Goal: Task Accomplishment & Management: Use online tool/utility

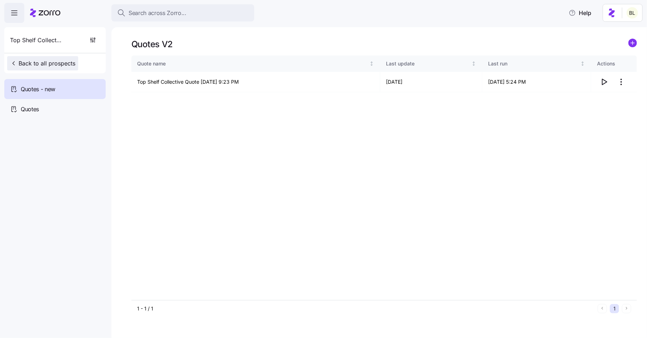
click at [52, 60] on span "Back to all prospects" at bounding box center [42, 63] width 65 height 9
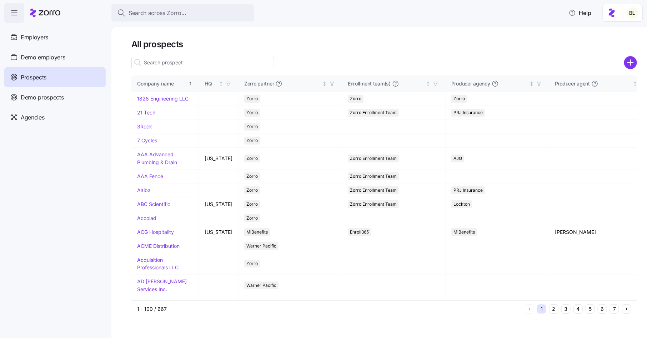
click at [163, 66] on input at bounding box center [202, 62] width 143 height 11
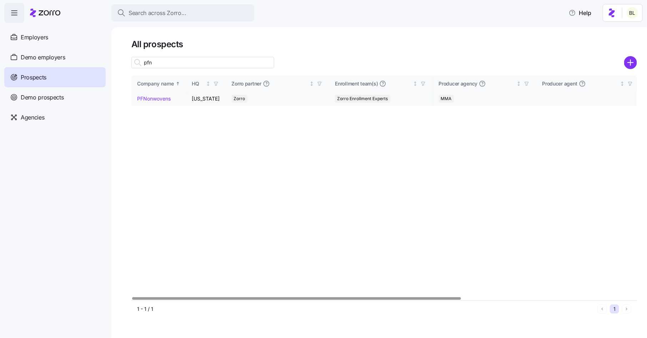
type input "pfn"
click at [159, 100] on link "PFNonwovens" at bounding box center [154, 98] width 34 height 6
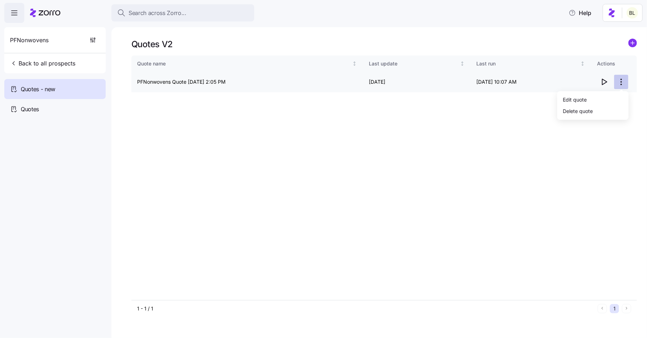
click at [621, 83] on html "Search across Zorro... Help PFNonwovens Back to all prospects Quotes - new Quot…" at bounding box center [323, 166] width 647 height 333
click at [612, 96] on div "Edit quote" at bounding box center [593, 99] width 66 height 11
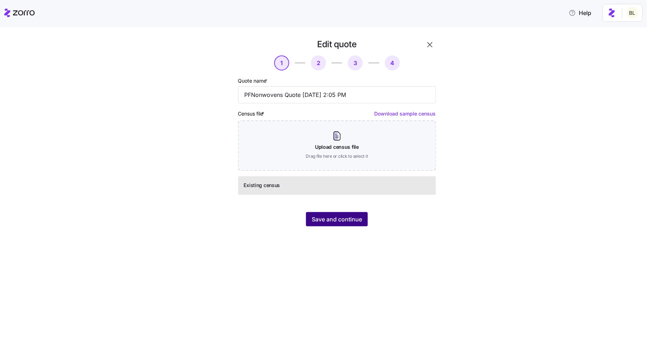
click at [344, 212] on div "Save and continue" at bounding box center [337, 219] width 198 height 14
click at [338, 217] on span "Save and continue" at bounding box center [337, 219] width 50 height 9
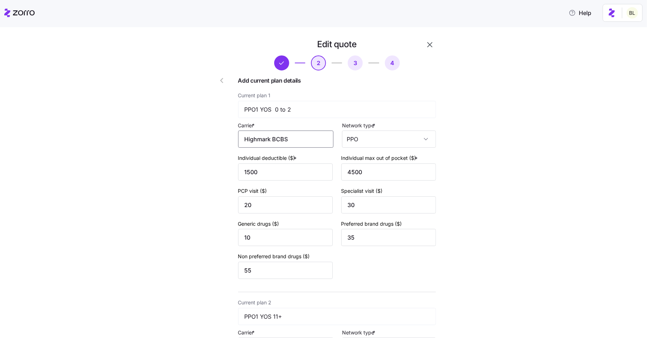
click at [300, 140] on input "Highmark BCBS" at bounding box center [285, 138] width 95 height 17
click at [296, 161] on span "Highmark Blue Cross Blue Shield" at bounding box center [288, 165] width 77 height 18
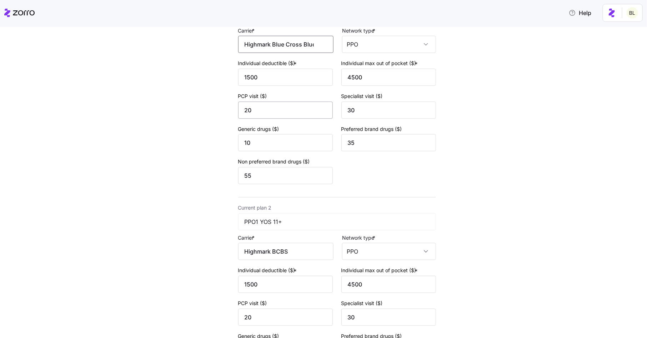
scroll to position [156, 0]
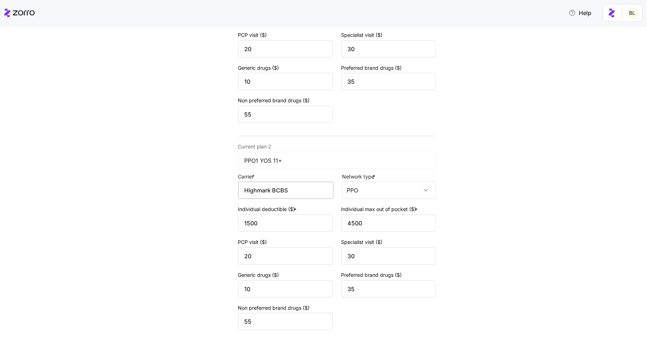
type input "Highmark Blue Cross Blue Shield"
click at [305, 195] on input "Highmark BCBS" at bounding box center [285, 189] width 95 height 17
click at [291, 218] on span "Highmark Blue Cross Blue Shield" at bounding box center [288, 217] width 77 height 18
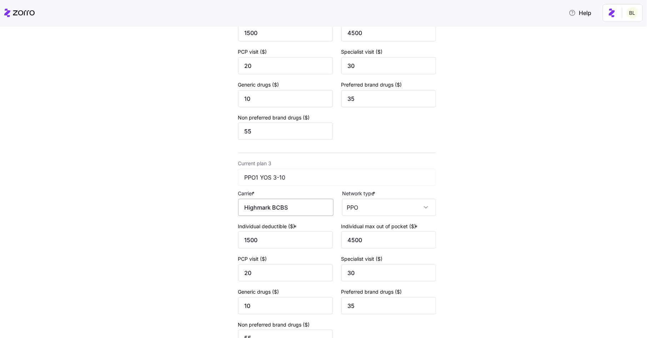
scroll to position [348, 0]
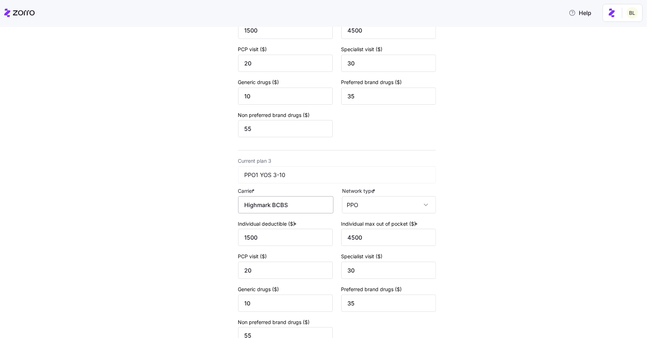
type input "Highmark Blue Cross Blue Shield"
click at [294, 208] on input "Highmark BCBS" at bounding box center [285, 204] width 95 height 17
click at [286, 228] on span "Highmark Blue Cross Blue Shield" at bounding box center [288, 233] width 77 height 18
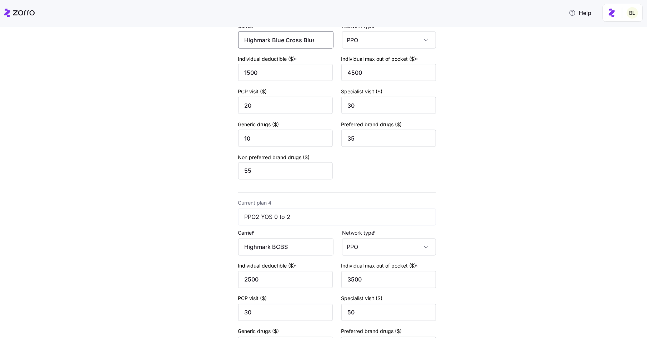
scroll to position [531, 0]
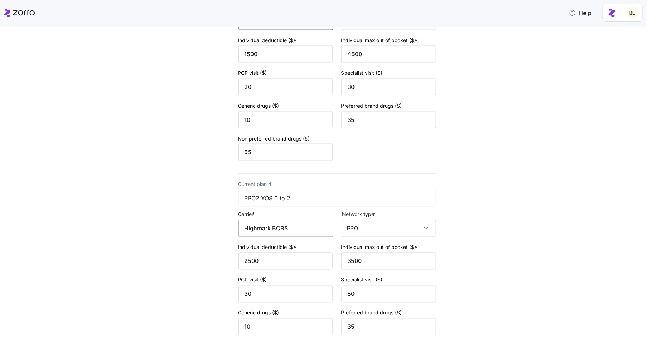
type input "Highmark Blue Cross Blue Shield"
click at [297, 231] on input "Highmark BCBS" at bounding box center [285, 228] width 95 height 17
click at [287, 255] on span "Highmark Blue Cross Blue Shield" at bounding box center [288, 257] width 77 height 18
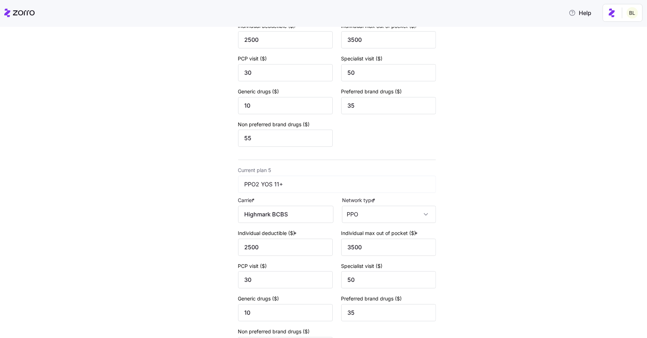
scroll to position [758, 0]
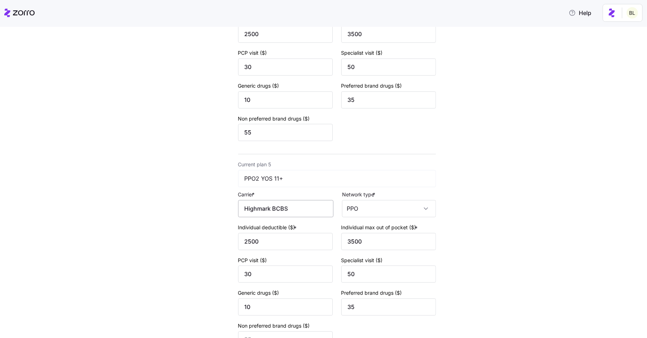
type input "Highmark Blue Cross Blue Shield"
click at [295, 210] on input "Highmark BCBS" at bounding box center [285, 208] width 95 height 17
click at [284, 234] on span "Highmark Blue Cross Blue Shield" at bounding box center [288, 238] width 77 height 18
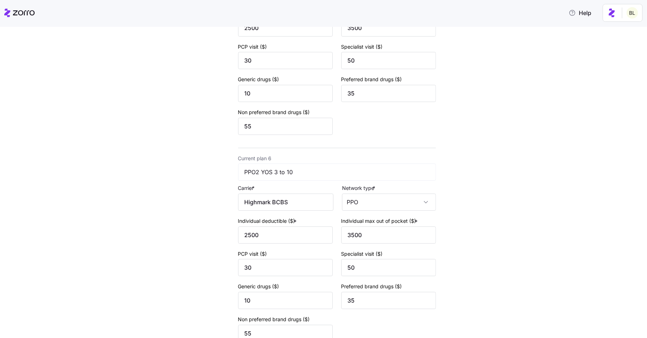
scroll to position [972, 0]
type input "Highmark Blue Cross Blue Shield"
click at [300, 206] on input "Highmark BCBS" at bounding box center [285, 201] width 95 height 17
click at [289, 230] on span "Highmark Blue Cross Blue Shield" at bounding box center [288, 232] width 77 height 18
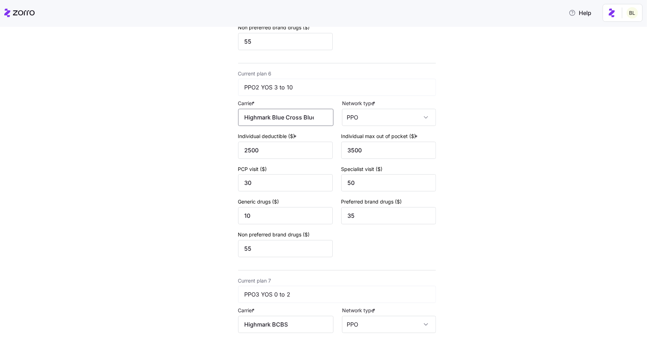
scroll to position [1129, 0]
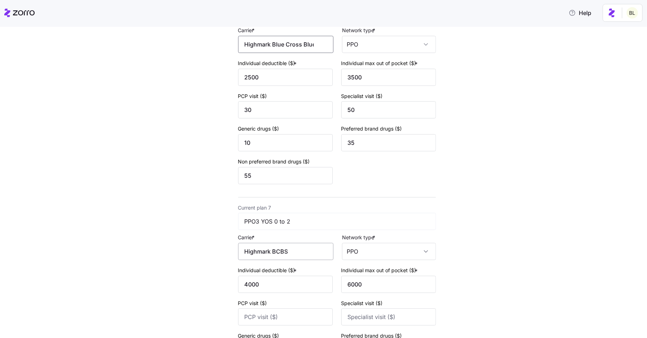
type input "Highmark Blue Cross Blue Shield"
click at [293, 258] on input "Highmark BCBS" at bounding box center [285, 251] width 95 height 17
click at [290, 277] on span "Highmark Blue Cross Blue Shield" at bounding box center [288, 283] width 77 height 18
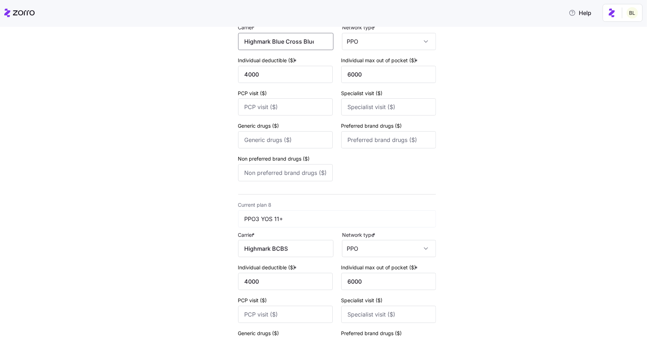
scroll to position [1342, 0]
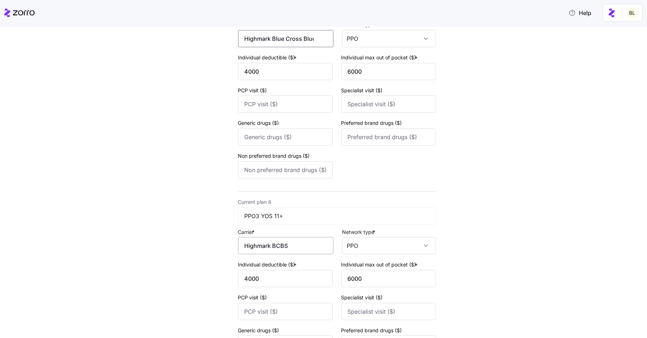
type input "Highmark Blue Cross Blue Shield"
click at [291, 254] on input "Highmark BCBS" at bounding box center [285, 245] width 95 height 17
click at [284, 274] on span "Highmark Blue Cross Blue Shield" at bounding box center [288, 278] width 77 height 18
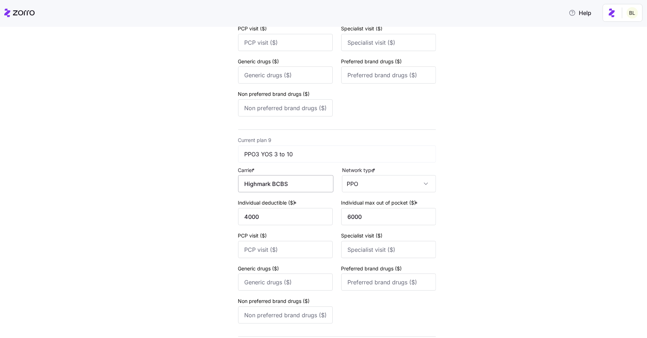
scroll to position [1614, 0]
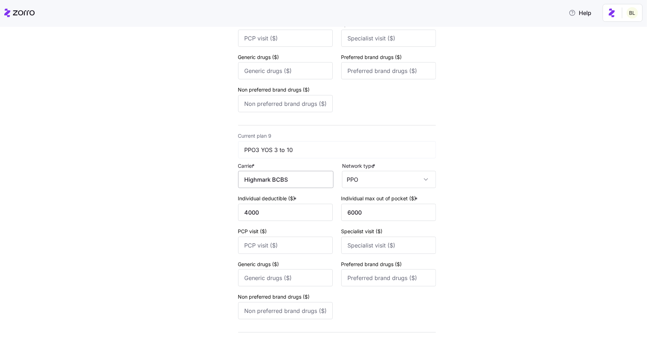
type input "Highmark Blue Cross Blue Shield"
click at [298, 188] on input "Highmark BCBS" at bounding box center [285, 179] width 95 height 17
click at [294, 209] on span "Highmark Blue Cross Blue Shield" at bounding box center [288, 213] width 77 height 18
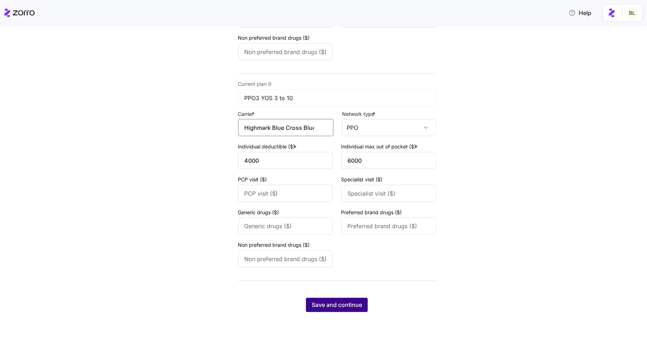
type input "Highmark Blue Cross Blue Shield"
click at [339, 303] on span "Save and continue" at bounding box center [337, 304] width 50 height 9
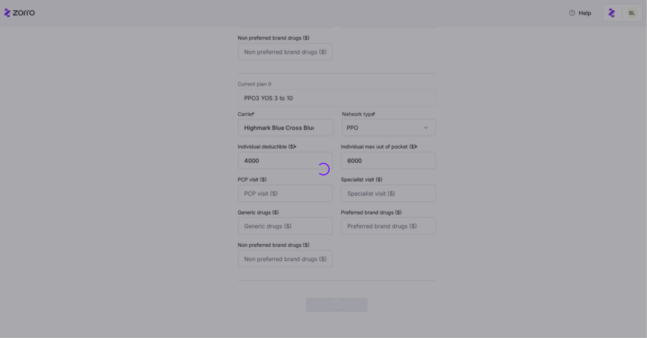
scroll to position [0, 0]
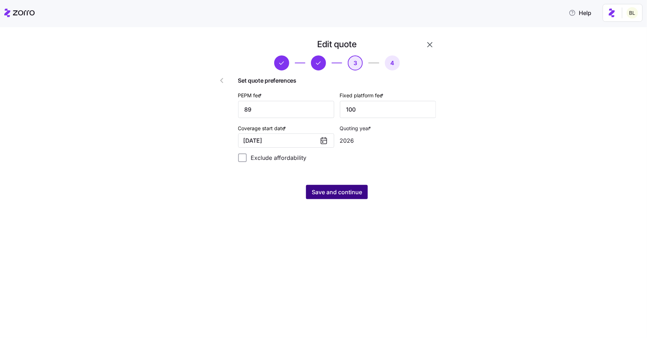
click at [355, 193] on span "Save and continue" at bounding box center [337, 192] width 50 height 9
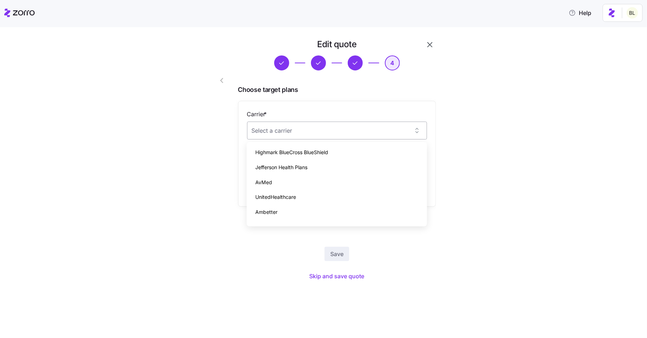
click at [380, 130] on input "Carrier *" at bounding box center [337, 130] width 180 height 18
click at [371, 148] on div "Highmark BlueCross BlueShield" at bounding box center [337, 152] width 175 height 15
type input "Highmark BlueCross BlueShield"
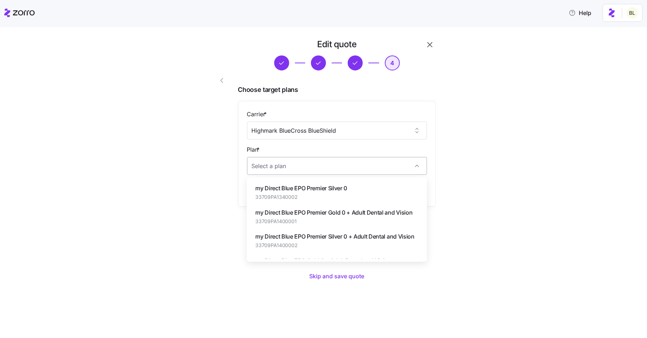
click at [363, 161] on input "Plan *" at bounding box center [337, 166] width 180 height 18
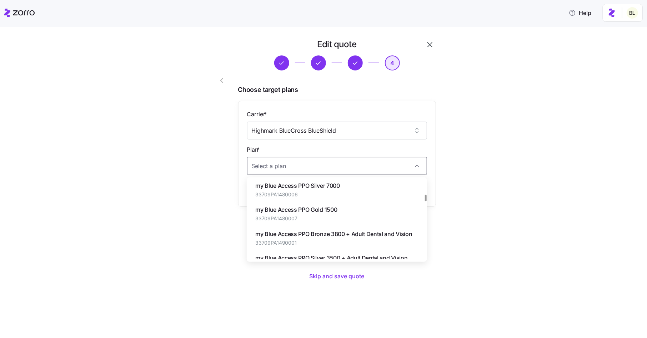
scroll to position [319, 0]
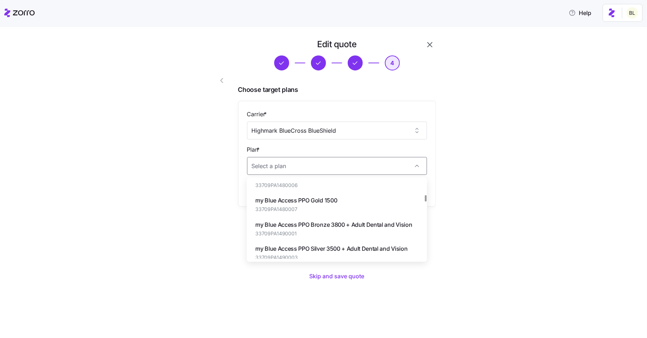
click at [355, 201] on div "my Blue Access PPO Gold 1500 33709PA1480007" at bounding box center [337, 204] width 175 height 24
type input "my Blue Access PPO Gold 1500"
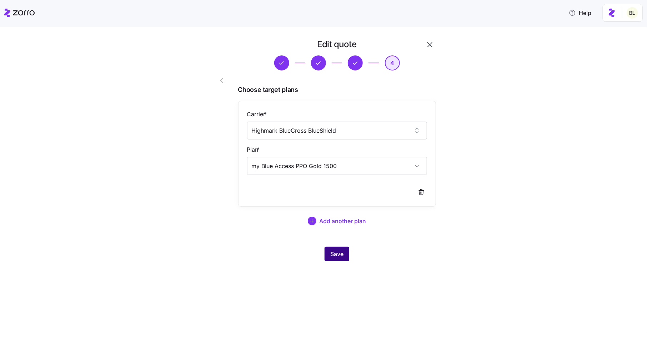
click at [341, 255] on span "Save" at bounding box center [336, 253] width 13 height 9
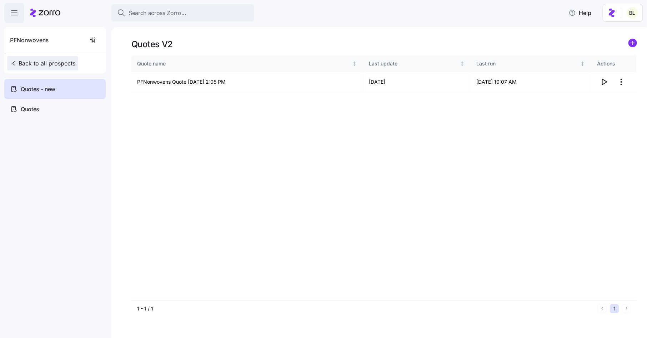
click at [58, 67] on span "Back to all prospects" at bounding box center [42, 63] width 65 height 9
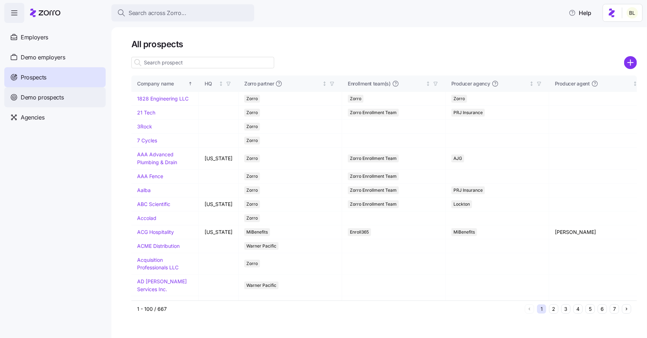
click at [39, 95] on span "Demo prospects" at bounding box center [42, 97] width 43 height 9
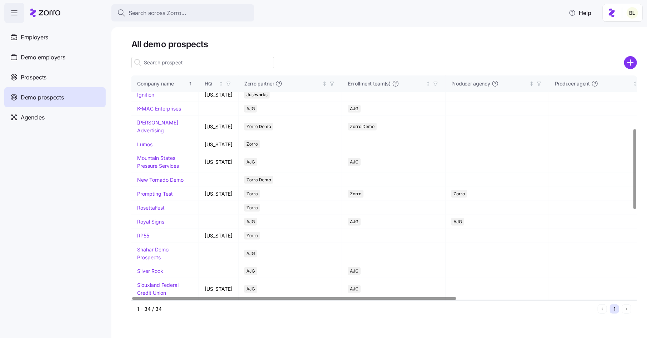
scroll to position [390, 0]
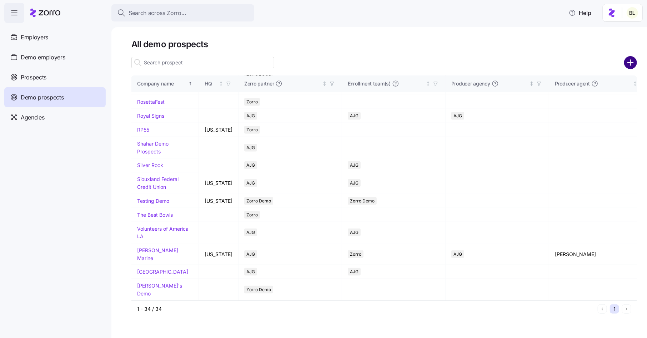
click at [630, 63] on circle "add icon" at bounding box center [631, 63] width 12 height 12
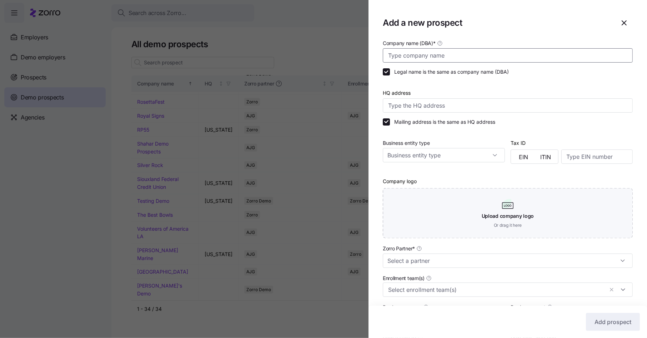
click at [430, 60] on input "Company name (DBA) *" at bounding box center [508, 55] width 250 height 14
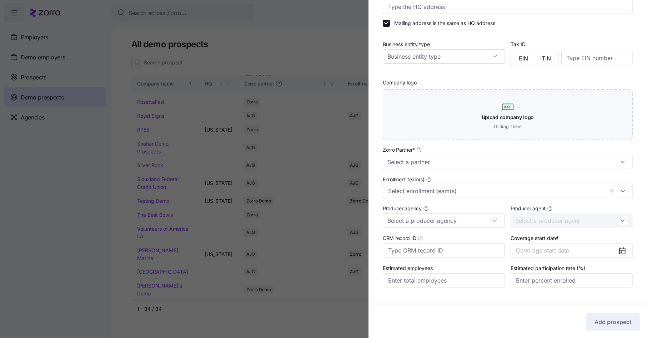
scroll to position [113, 0]
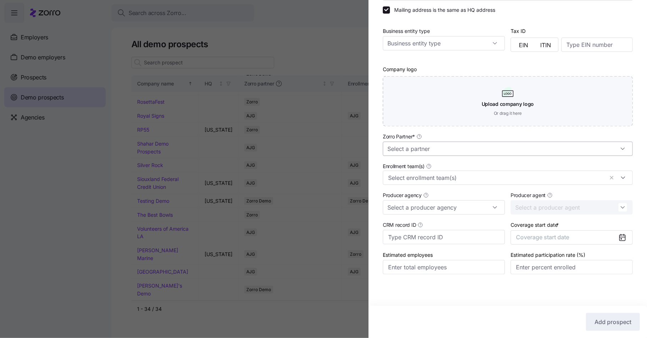
type input "Ben's Demo Company"
click at [442, 150] on input "Zorro Partner *" at bounding box center [508, 148] width 250 height 14
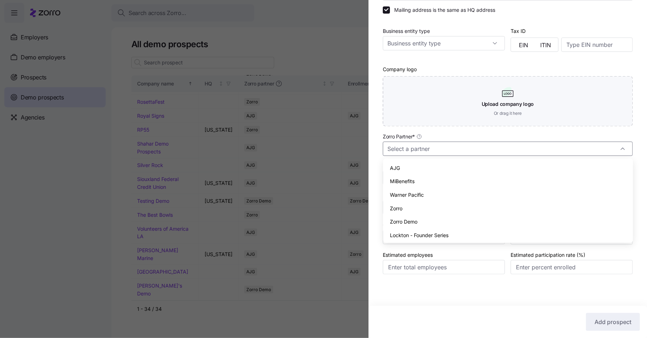
click at [431, 208] on div "Zorro" at bounding box center [508, 208] width 244 height 14
type input "Zorro"
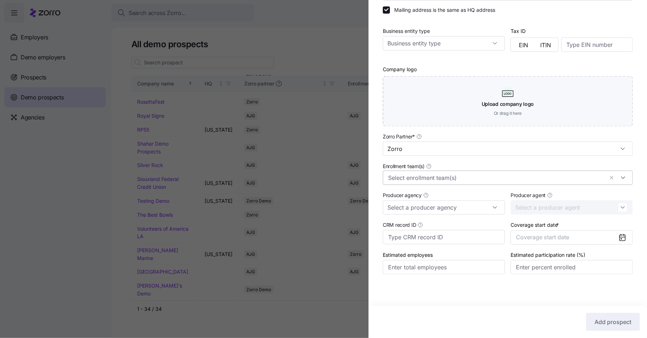
click at [434, 174] on input "Enrollment team(s)" at bounding box center [496, 177] width 216 height 9
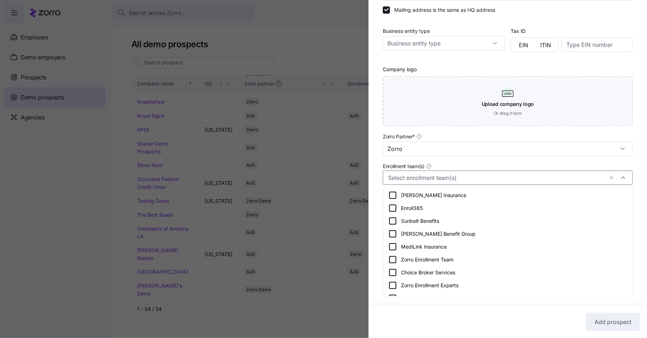
click at [393, 258] on icon at bounding box center [393, 259] width 9 height 9
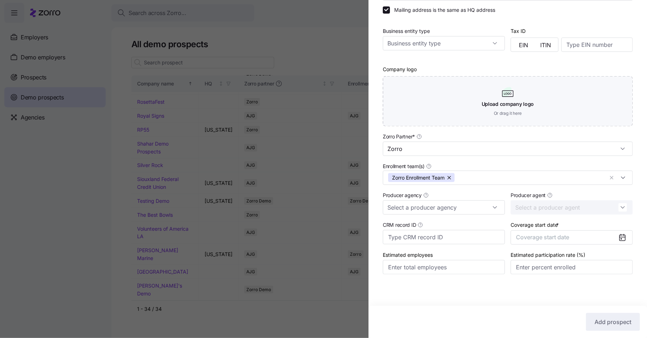
click at [380, 223] on div "Company name (DBA) * Ben's Demo Company Legal name is the same as company name …" at bounding box center [508, 107] width 279 height 361
click at [548, 240] on button "Coverage start date" at bounding box center [572, 237] width 122 height 14
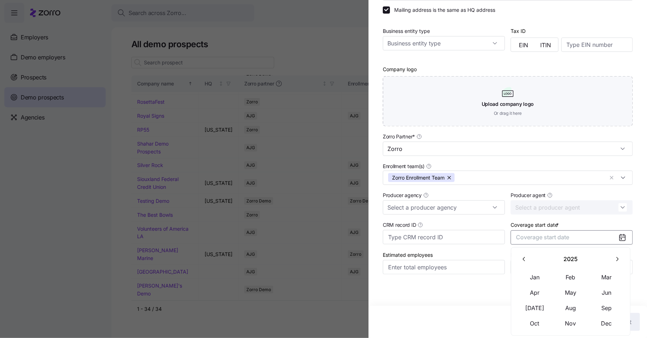
click at [618, 258] on icon "button" at bounding box center [617, 258] width 7 height 7
click at [536, 278] on button "Jan" at bounding box center [535, 276] width 36 height 15
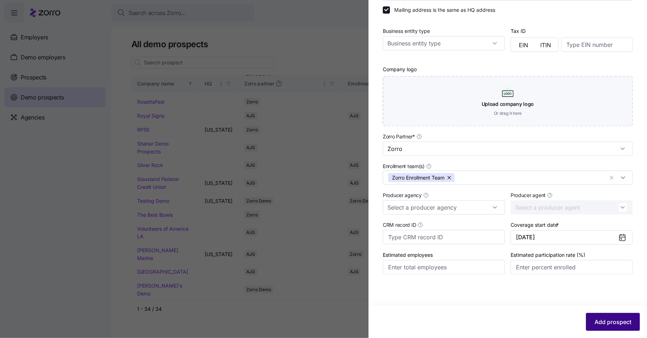
click at [610, 321] on span "Add prospect" at bounding box center [613, 321] width 37 height 9
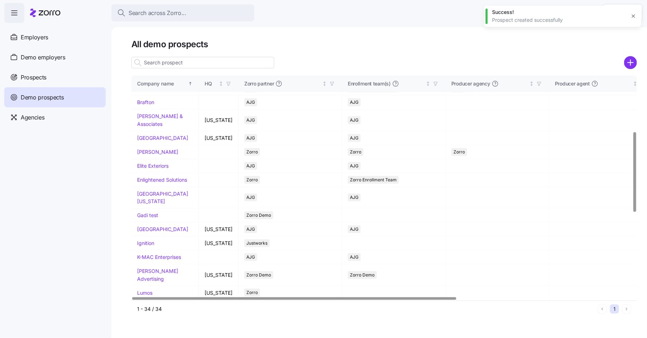
scroll to position [0, 0]
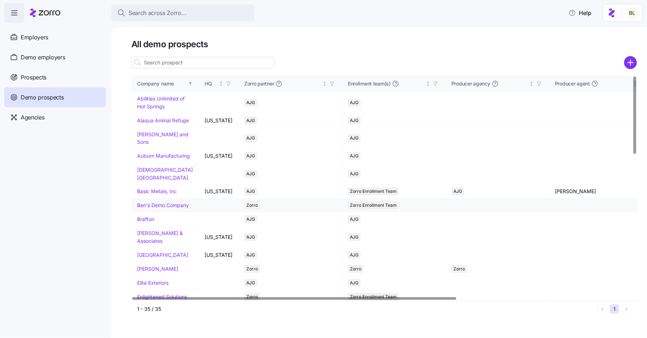
click at [155, 208] on link "Ben's Demo Company" at bounding box center [163, 205] width 52 height 6
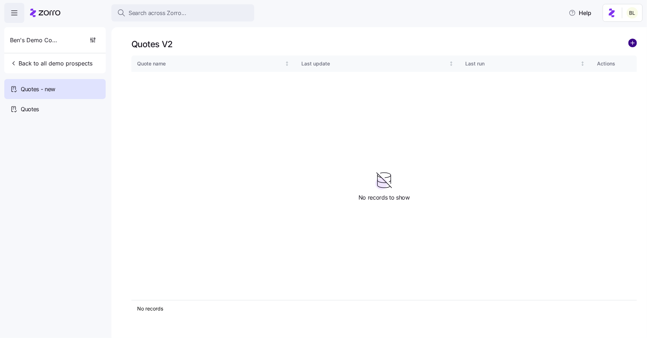
click at [631, 43] on circle "add icon" at bounding box center [633, 43] width 8 height 8
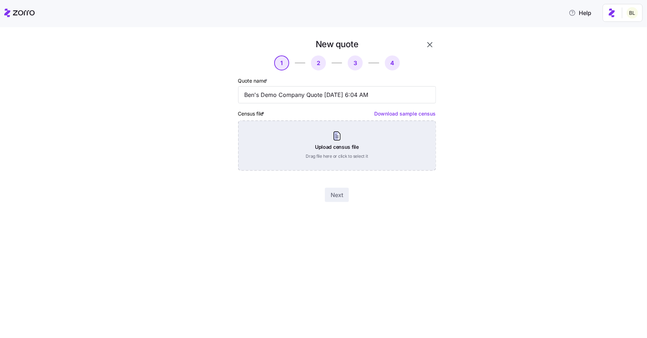
click at [376, 130] on div "Upload census file Drag file here or click to select it" at bounding box center [337, 145] width 198 height 50
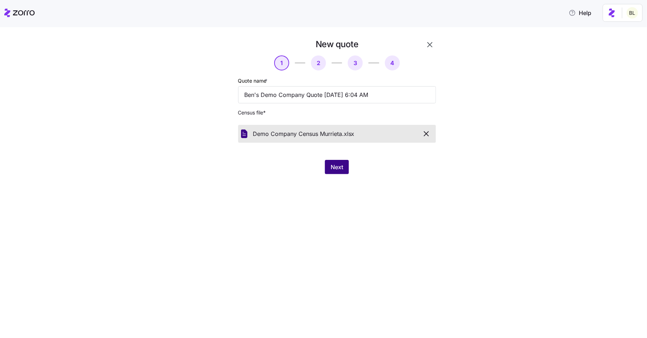
click at [340, 162] on button "Next" at bounding box center [337, 167] width 24 height 14
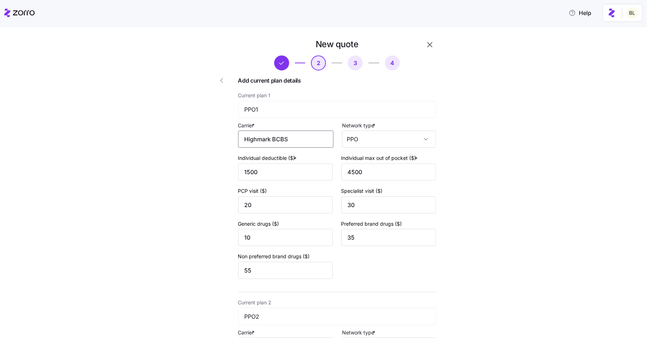
click at [301, 140] on input "Highmark BCBS" at bounding box center [285, 138] width 95 height 17
click at [293, 159] on span "Highmark Blue Cross Blue Shield" at bounding box center [288, 165] width 77 height 18
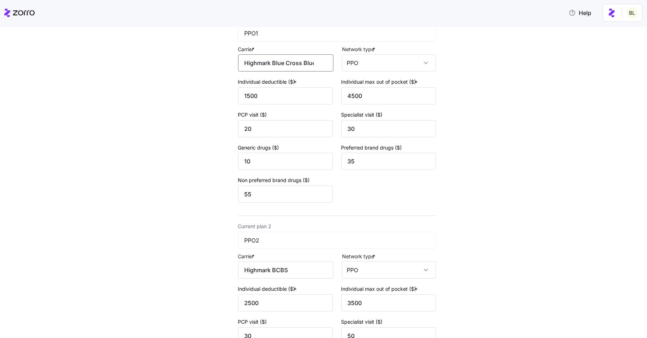
scroll to position [149, 0]
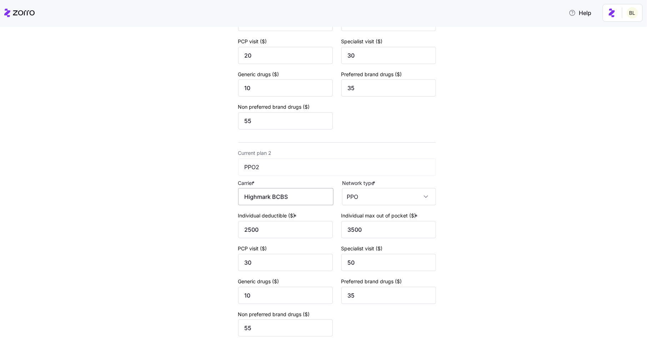
type input "Highmark Blue Cross Blue Shield"
click at [294, 203] on input "Highmark BCBS" at bounding box center [285, 196] width 95 height 17
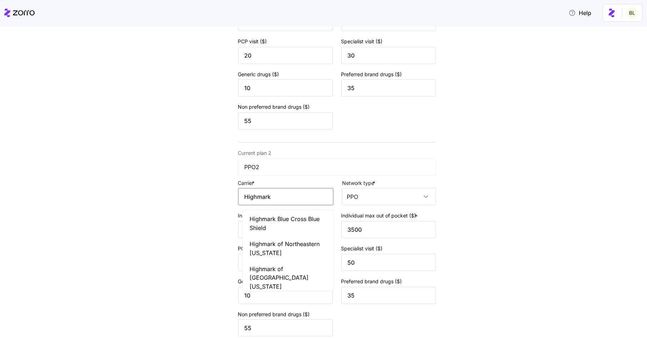
click at [293, 216] on span "Highmark Blue Cross Blue Shield" at bounding box center [288, 223] width 77 height 18
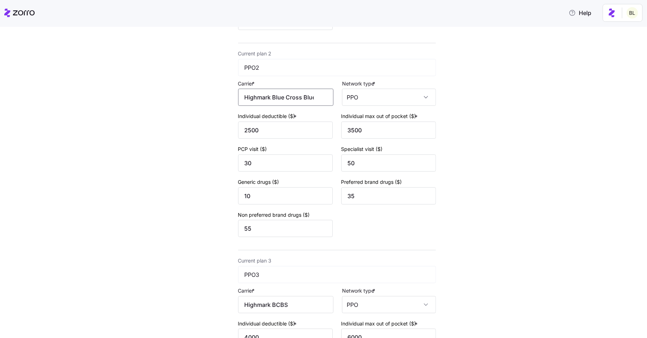
scroll to position [258, 0]
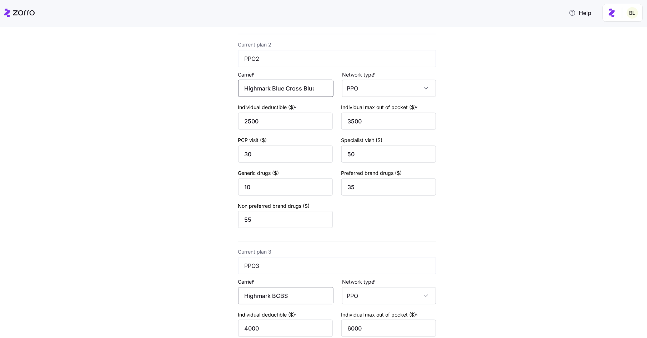
type input "Highmark Blue Cross Blue Shield"
click at [280, 298] on input "Highmark BCBS" at bounding box center [285, 295] width 95 height 17
click at [286, 245] on span "Highmark Blue Cross Blue Shield" at bounding box center [288, 247] width 77 height 18
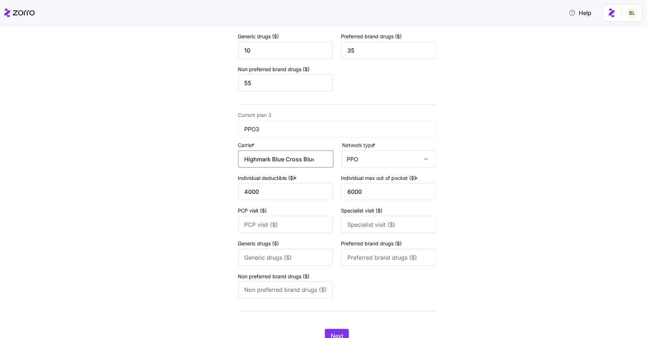
scroll to position [428, 0]
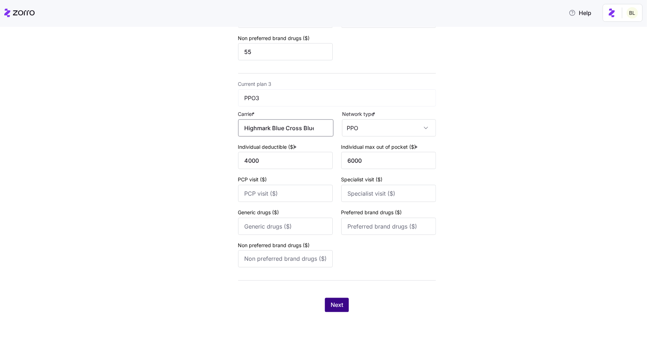
type input "Highmark Blue Cross Blue Shield"
click at [340, 304] on span "Next" at bounding box center [337, 304] width 13 height 9
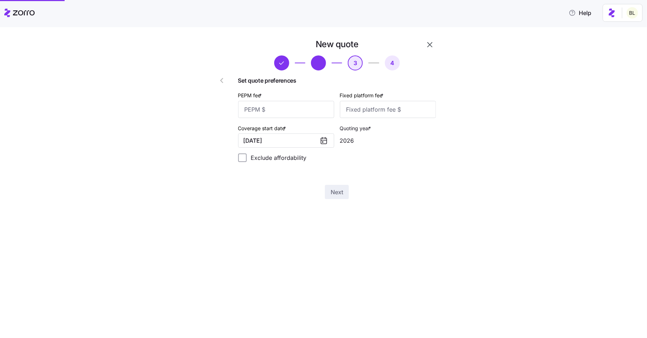
scroll to position [0, 0]
click at [318, 117] on input "PEPM fee *" at bounding box center [286, 109] width 96 height 17
type input "50"
type input "100"
click at [339, 189] on span "Next" at bounding box center [337, 192] width 13 height 9
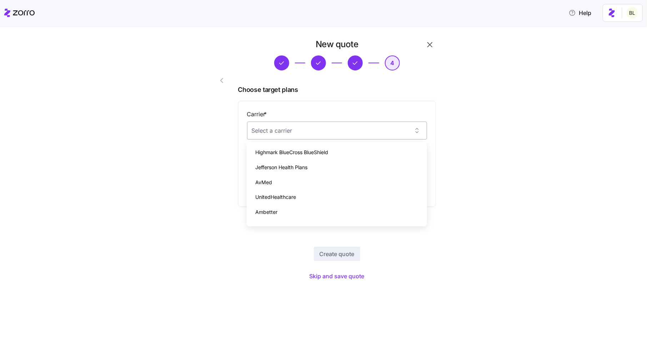
click at [391, 134] on input "Carrier *" at bounding box center [337, 130] width 180 height 18
click at [389, 146] on div "Highmark BlueCross BlueShield" at bounding box center [337, 152] width 175 height 15
type input "Highmark BlueCross BlueShield"
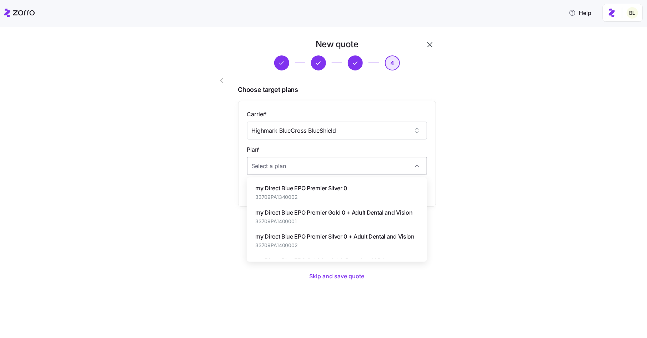
click at [384, 162] on input "Plan *" at bounding box center [337, 166] width 180 height 18
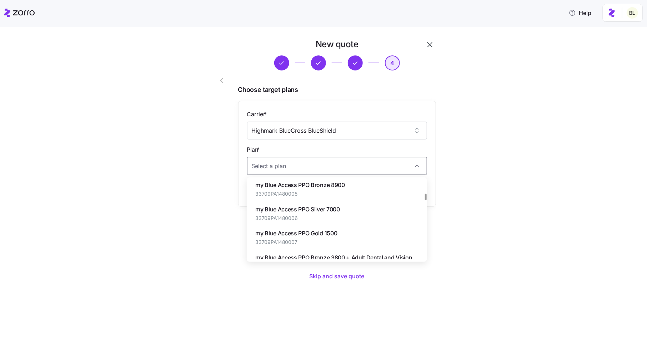
scroll to position [286, 0]
click at [359, 234] on div "my Blue Access PPO Gold 1500 33709PA1480007" at bounding box center [337, 237] width 175 height 24
type input "my Blue Access PPO Gold 1500"
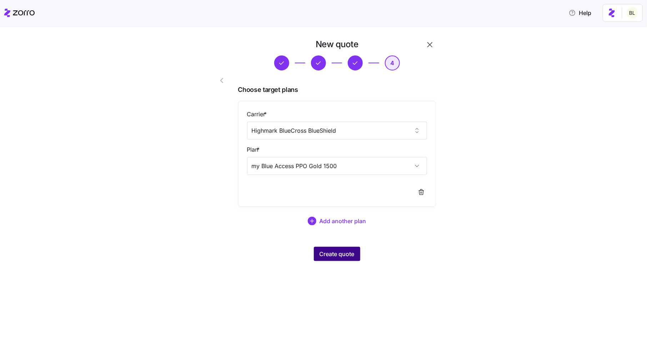
click at [342, 259] on button "Create quote" at bounding box center [337, 253] width 46 height 14
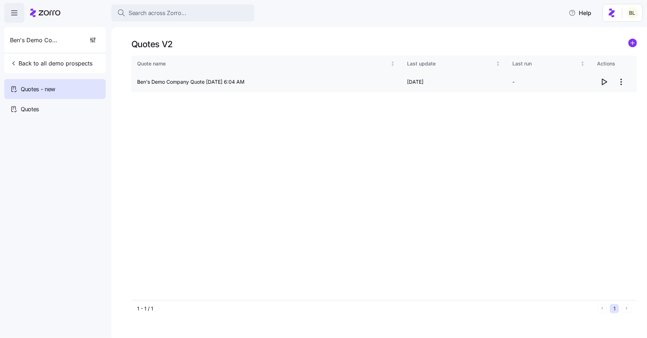
click at [606, 82] on icon "button" at bounding box center [605, 82] width 5 height 6
click at [619, 82] on html "Search across Zorro... Help Ben's Demo Company Back to all demo prospects Quote…" at bounding box center [323, 166] width 647 height 333
click at [616, 98] on div "Edit quote" at bounding box center [593, 99] width 66 height 11
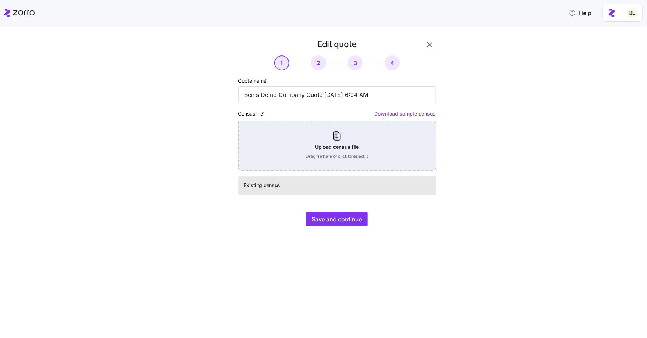
click at [372, 139] on div "Upload census file Drag file here or click to select it" at bounding box center [337, 145] width 198 height 50
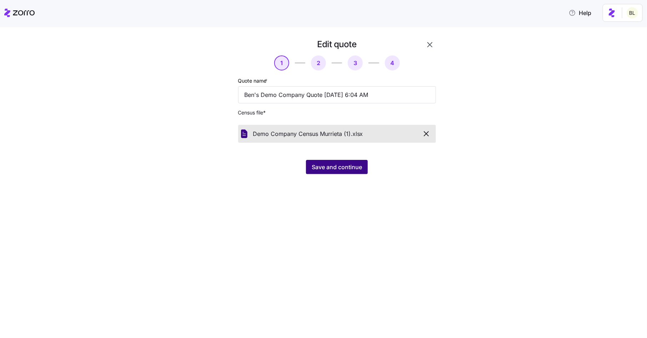
click at [325, 165] on span "Save and continue" at bounding box center [337, 167] width 50 height 9
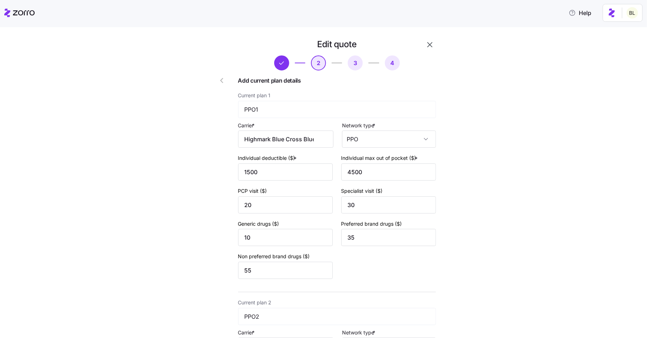
type input "Highmark BCBS"
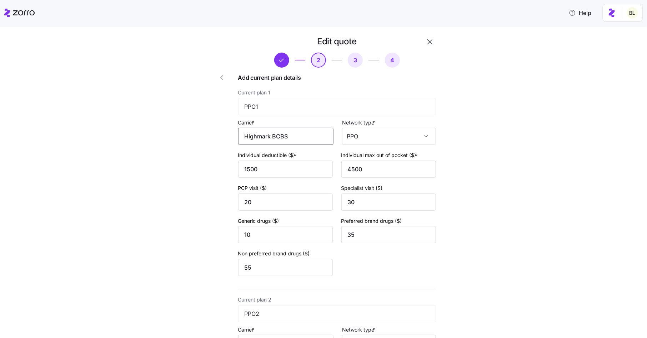
click at [305, 139] on input "Highmark BCBS" at bounding box center [285, 136] width 95 height 17
click at [295, 159] on span "Highmark Blue Cross Blue Shield" at bounding box center [288, 162] width 77 height 18
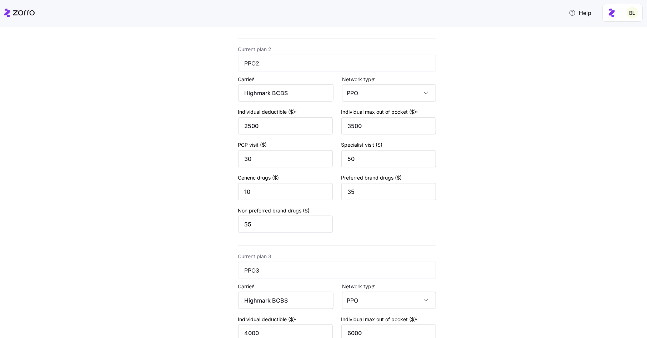
scroll to position [243, 0]
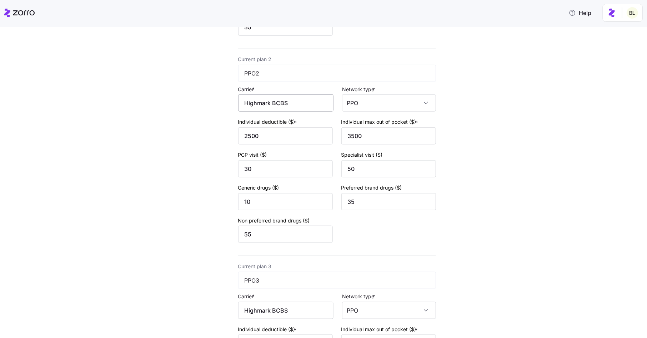
type input "Highmark Blue Cross Blue Shield"
click at [296, 101] on input "Highmark BCBS" at bounding box center [285, 102] width 95 height 17
click at [289, 125] on span "Highmark Blue Cross Blue Shield" at bounding box center [288, 130] width 77 height 18
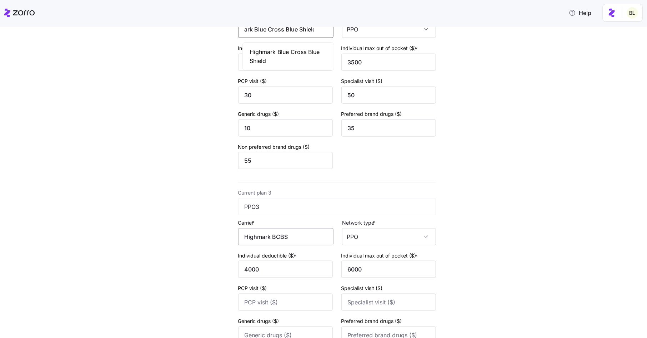
scroll to position [0, 23]
click at [301, 56] on span "Highmark Blue Cross Blue Shield" at bounding box center [288, 57] width 77 height 18
type input "Highmark Blue Cross Blue Shield"
click at [300, 235] on input "Highmark BCBS" at bounding box center [285, 236] width 95 height 17
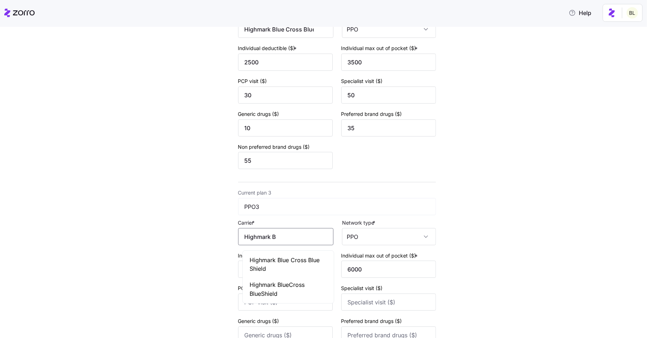
click at [296, 261] on span "Highmark Blue Cross Blue Shield" at bounding box center [288, 264] width 77 height 18
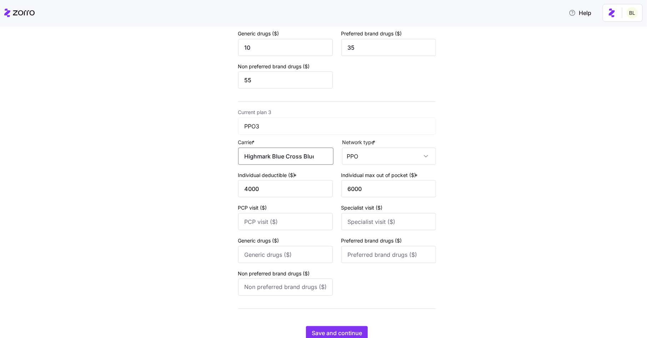
scroll to position [428, 0]
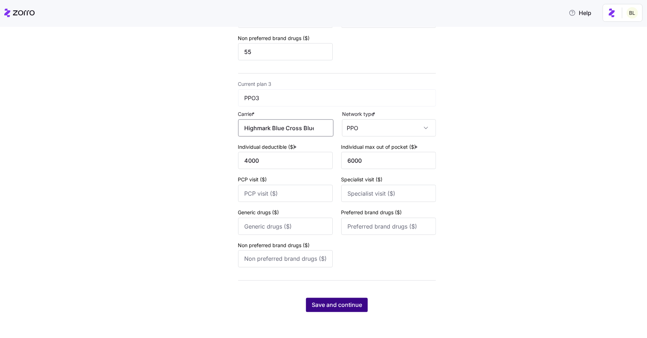
type input "Highmark Blue Cross Blue Shield"
click at [350, 309] on button "Save and continue" at bounding box center [337, 305] width 62 height 14
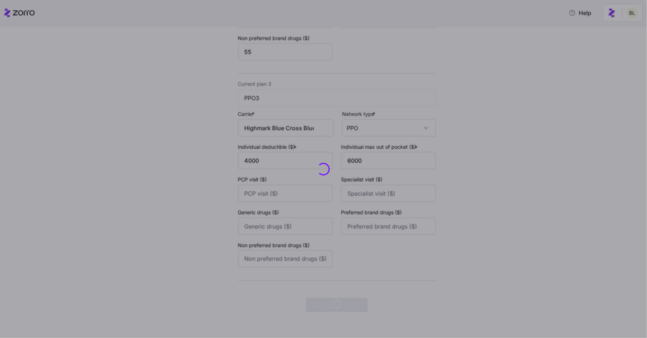
scroll to position [0, 0]
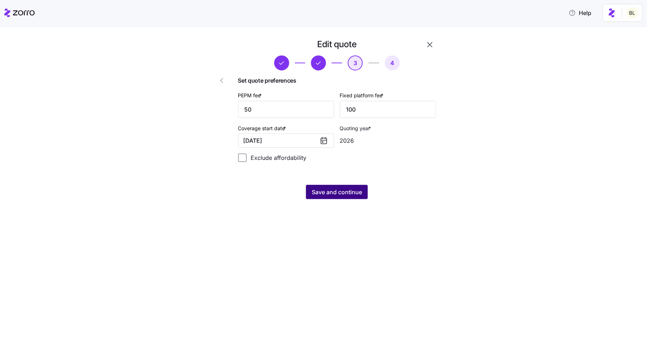
click at [337, 192] on span "Save and continue" at bounding box center [337, 192] width 50 height 9
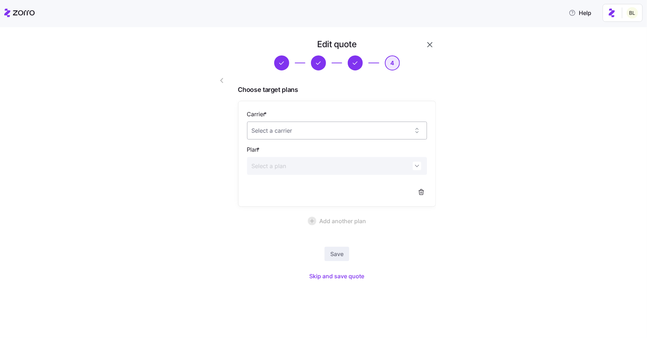
click at [337, 133] on input "Carrier *" at bounding box center [337, 130] width 180 height 18
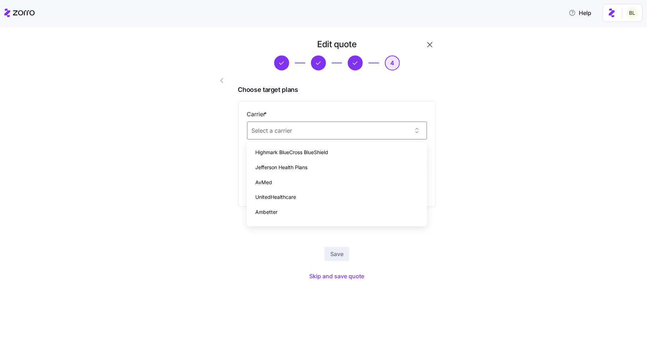
click at [336, 148] on div "Highmark BlueCross BlueShield" at bounding box center [337, 152] width 175 height 15
type input "Highmark BlueCross BlueShield"
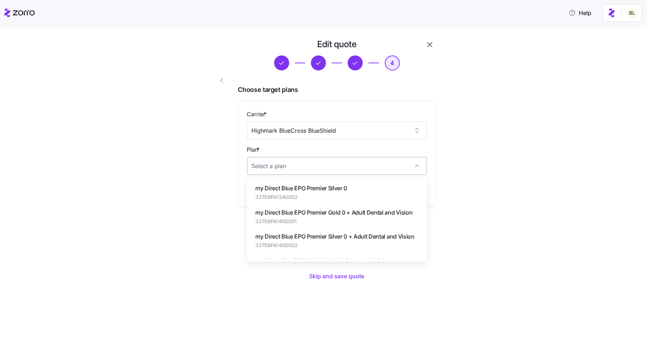
click at [335, 167] on input "Plan *" at bounding box center [337, 166] width 180 height 18
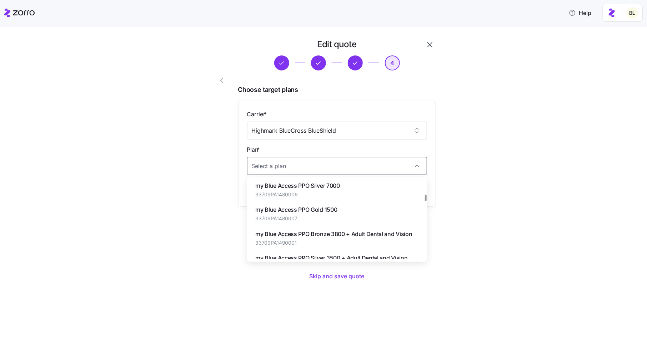
click at [349, 213] on div "my Blue Access PPO Gold 1500 33709PA1480007" at bounding box center [337, 213] width 175 height 24
type input "my Blue Access PPO Gold 1500"
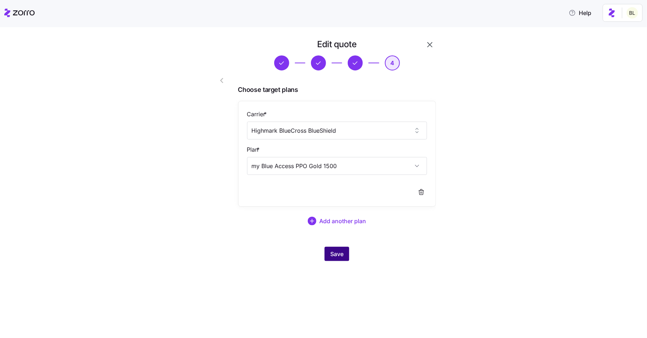
click at [339, 253] on span "Save" at bounding box center [336, 253] width 13 height 9
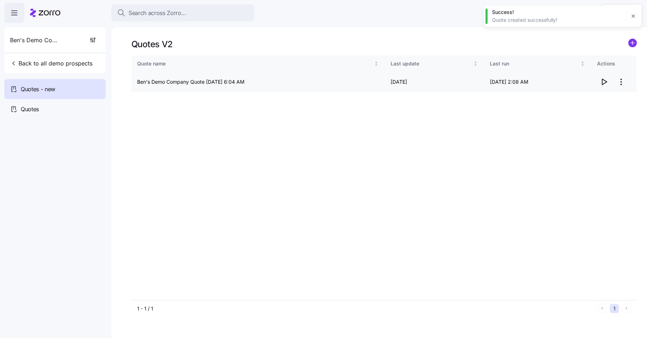
click at [606, 81] on icon "button" at bounding box center [604, 82] width 9 height 9
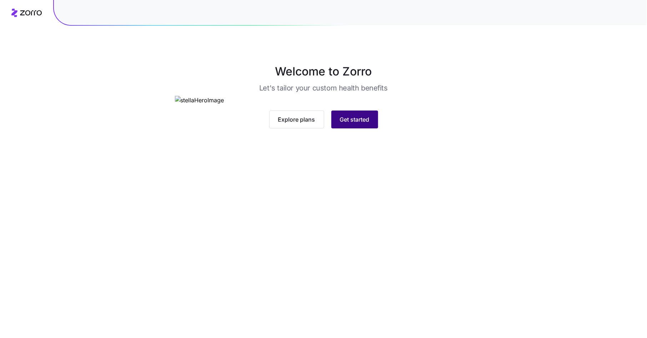
click at [358, 124] on span "Get started" at bounding box center [355, 119] width 30 height 9
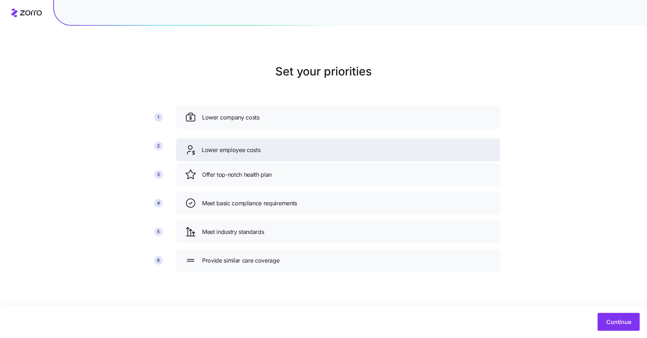
drag, startPoint x: 262, startPoint y: 173, endPoint x: 261, endPoint y: 148, distance: 24.6
click at [261, 148] on div "Lower employee costs" at bounding box center [338, 149] width 307 height 11
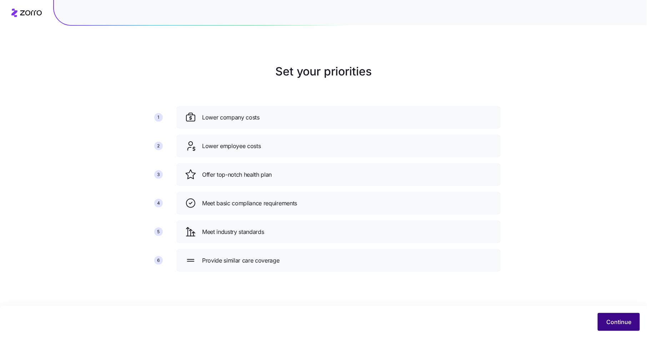
click at [618, 322] on span "Continue" at bounding box center [618, 321] width 25 height 9
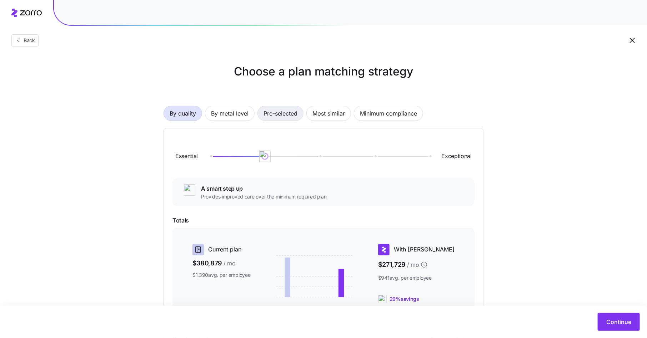
click at [287, 113] on span "Pre-selected" at bounding box center [281, 113] width 34 height 14
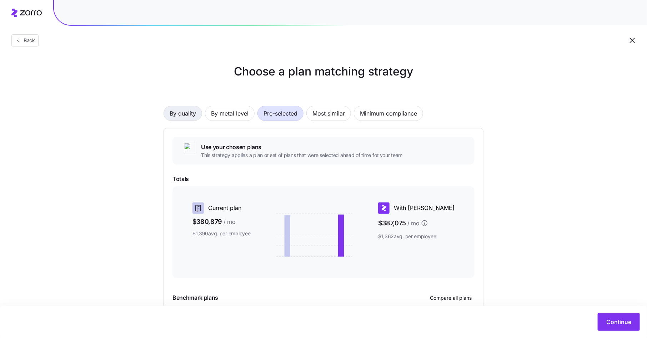
click at [190, 113] on span "By quality" at bounding box center [183, 113] width 26 height 14
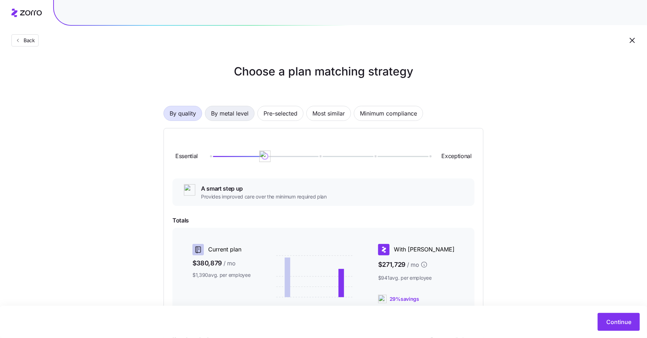
click at [233, 114] on span "By metal level" at bounding box center [230, 113] width 38 height 14
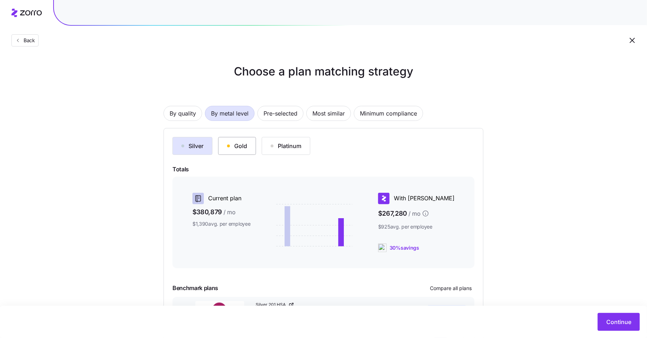
click at [233, 149] on div "Gold" at bounding box center [237, 145] width 20 height 9
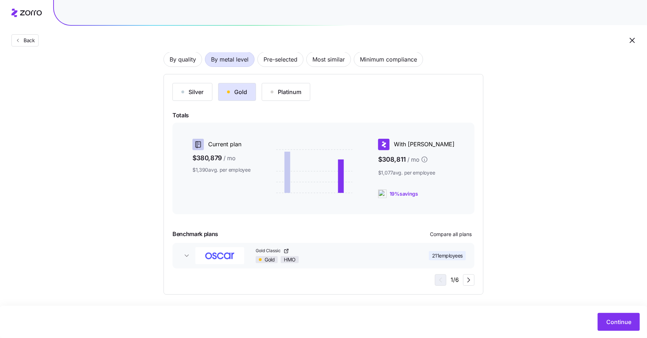
scroll to position [56, 0]
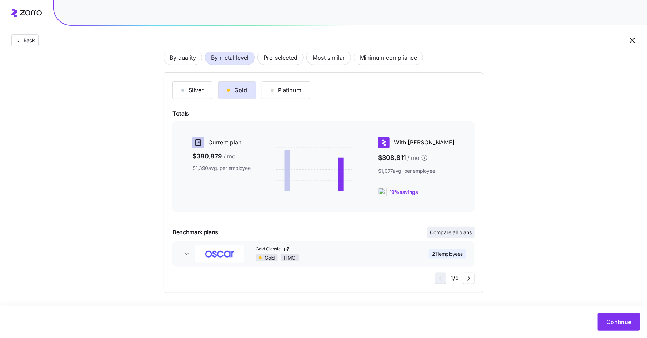
click at [453, 229] on span "Compare all plans" at bounding box center [451, 232] width 42 height 7
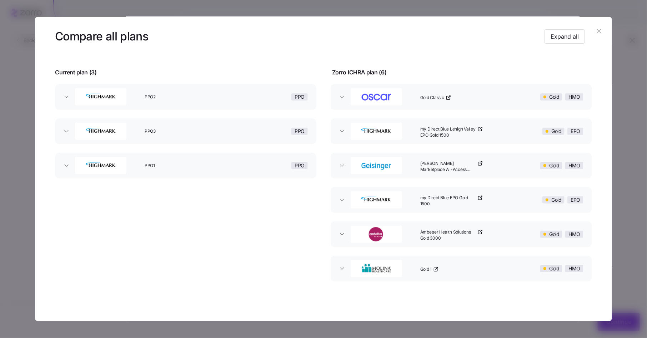
scroll to position [28, 0]
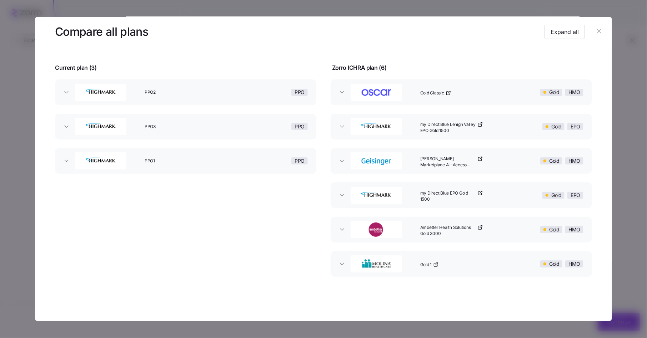
click at [597, 31] on icon "button" at bounding box center [599, 31] width 5 height 5
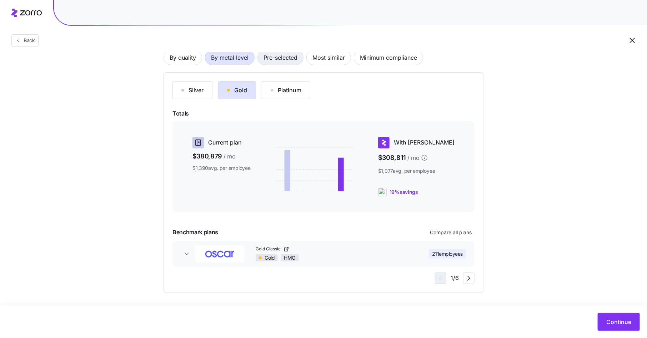
click at [280, 59] on span "Pre-selected" at bounding box center [281, 57] width 34 height 14
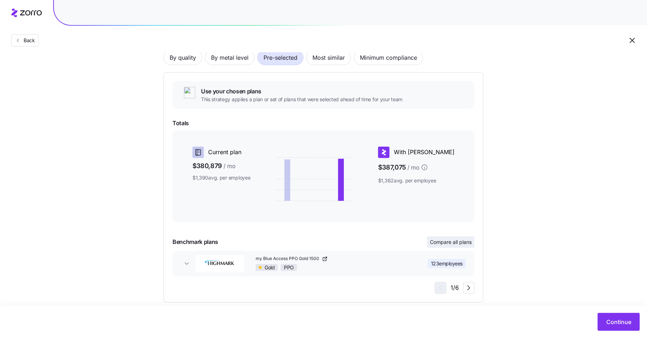
click at [451, 242] on span "Compare all plans" at bounding box center [451, 241] width 42 height 7
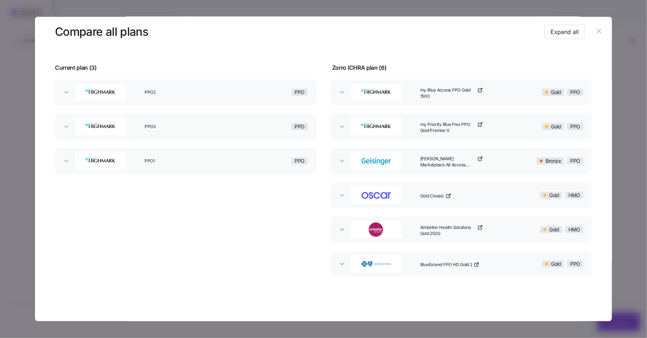
click at [343, 95] on button "my Blue Access PPO Gold 1500 Gold PPO" at bounding box center [461, 92] width 261 height 26
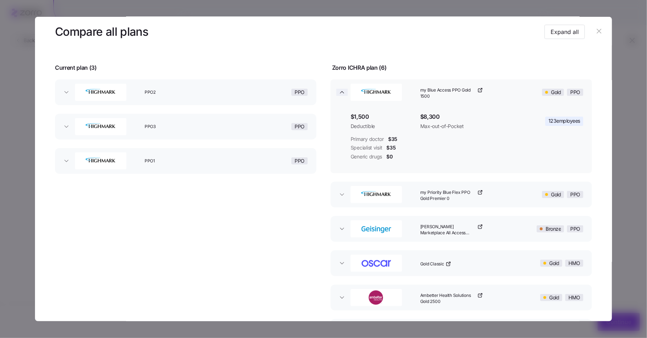
click at [343, 93] on icon "button" at bounding box center [342, 92] width 7 height 7
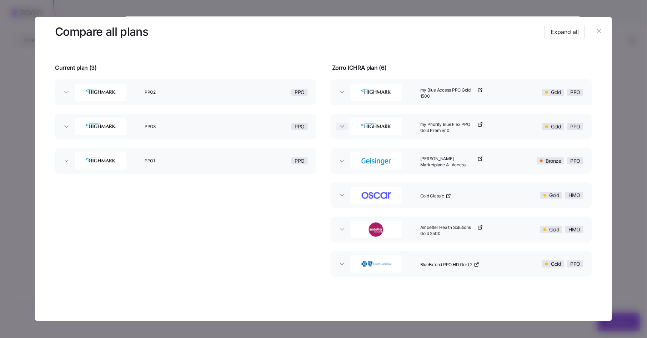
click at [344, 127] on span "button" at bounding box center [341, 126] width 11 height 7
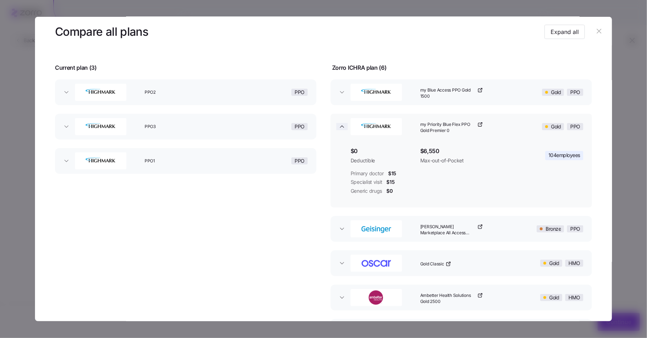
click at [344, 127] on span "button" at bounding box center [341, 126] width 11 height 7
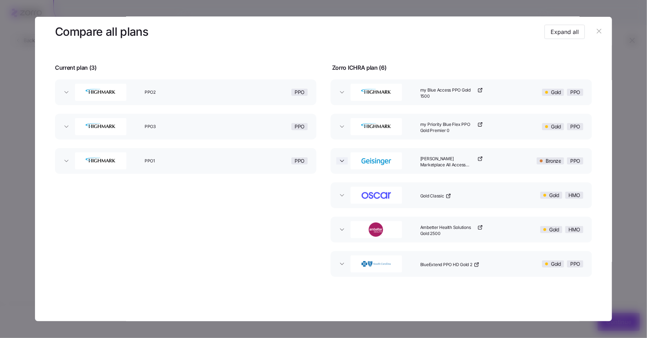
click at [341, 160] on icon "button" at bounding box center [342, 161] width 4 height 2
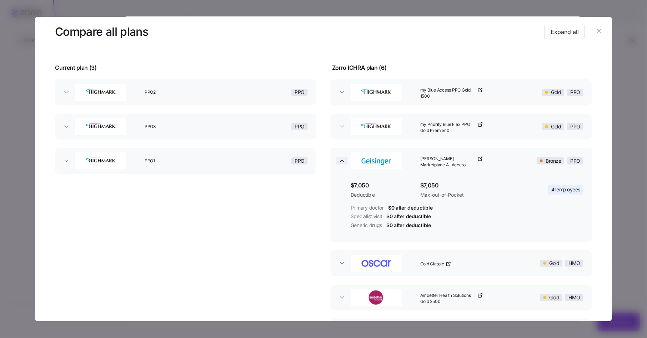
click at [341, 160] on icon "button" at bounding box center [342, 161] width 4 height 2
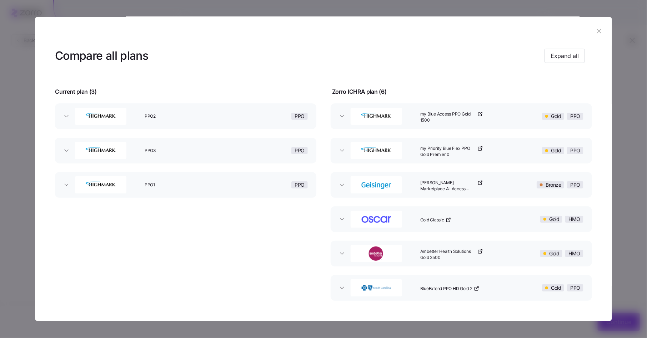
scroll to position [0, 0]
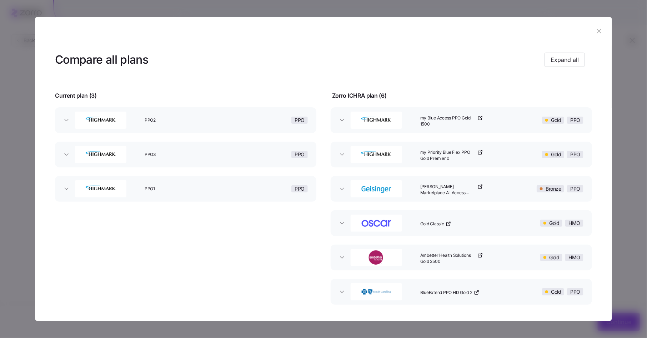
click at [595, 29] on icon "button" at bounding box center [599, 31] width 8 height 8
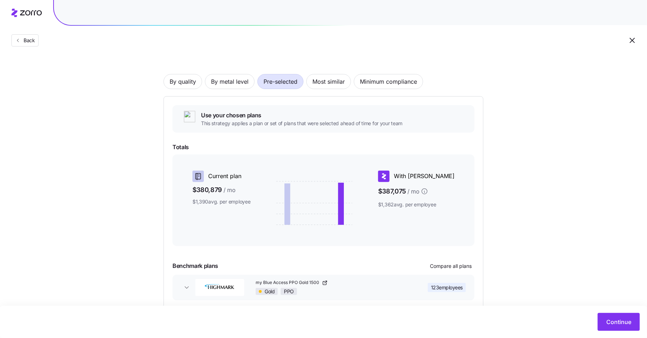
scroll to position [25, 0]
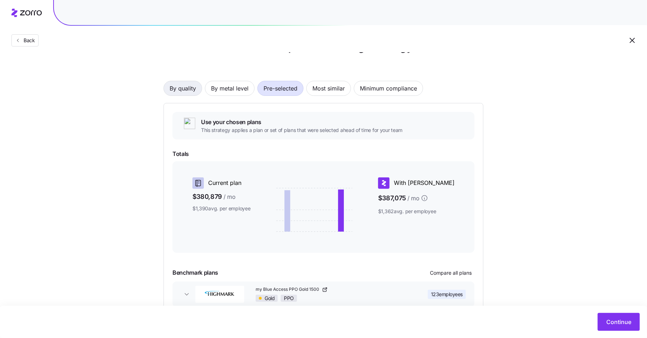
click at [193, 90] on span "By quality" at bounding box center [183, 88] width 26 height 14
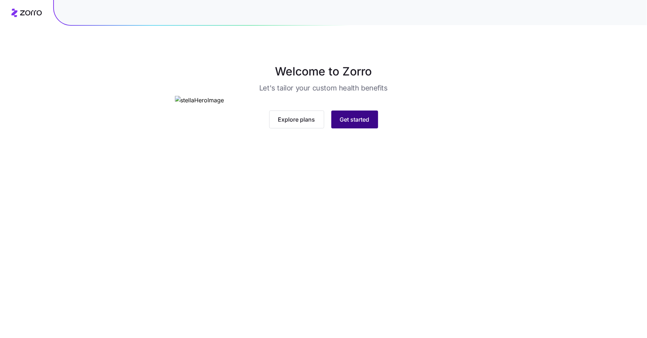
click at [359, 124] on span "Get started" at bounding box center [355, 119] width 30 height 9
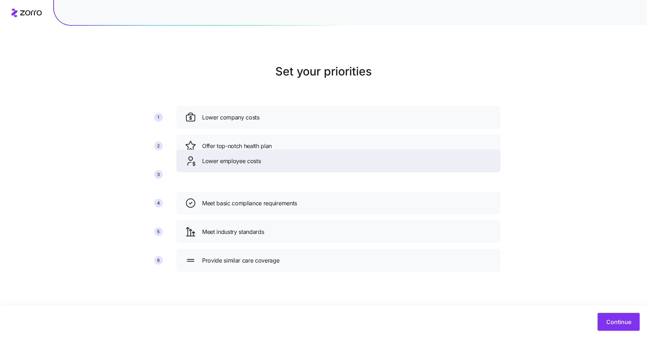
drag, startPoint x: 296, startPoint y: 175, endPoint x: 296, endPoint y: 155, distance: 19.7
click at [296, 155] on div "Lower employee costs" at bounding box center [338, 160] width 307 height 11
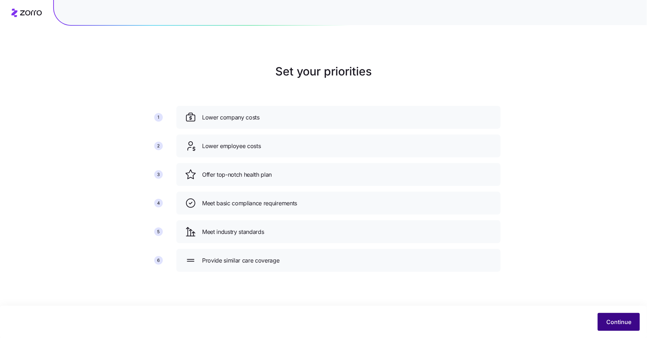
click at [612, 314] on button "Continue" at bounding box center [619, 322] width 42 height 18
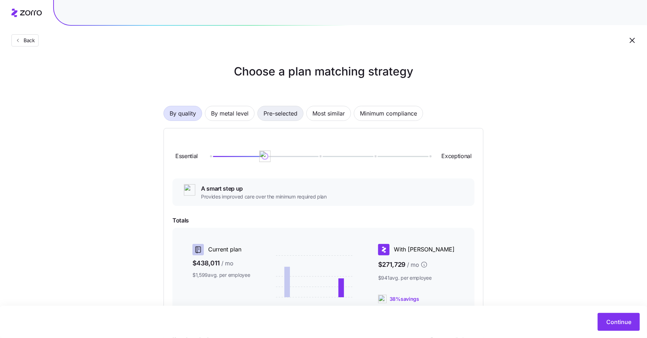
click at [280, 116] on span "Pre-selected" at bounding box center [281, 113] width 34 height 14
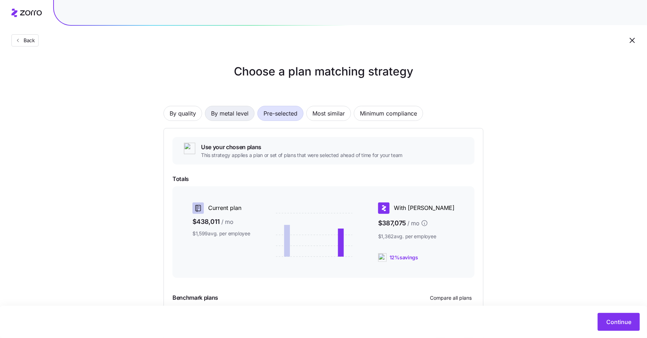
click at [240, 114] on span "By metal level" at bounding box center [230, 113] width 38 height 14
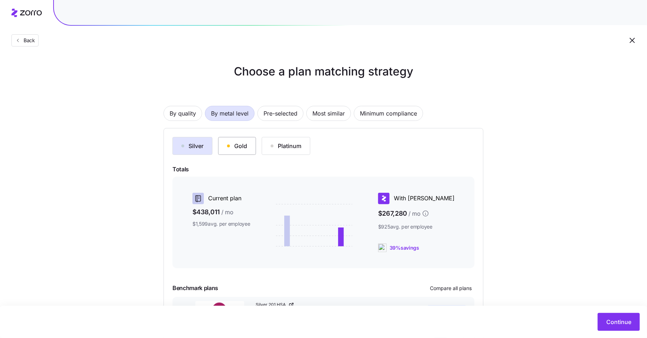
click at [240, 146] on div "Gold" at bounding box center [237, 145] width 20 height 9
click at [279, 111] on span "Pre-selected" at bounding box center [281, 113] width 34 height 14
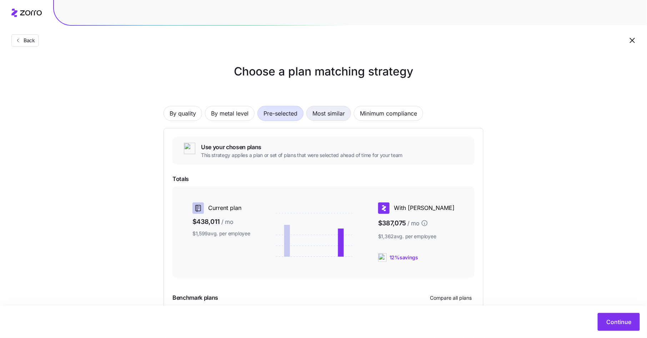
click at [326, 116] on span "Most similar" at bounding box center [329, 113] width 33 height 14
click at [288, 114] on span "Pre-selected" at bounding box center [281, 113] width 34 height 14
click at [363, 113] on span "Minimum compliance" at bounding box center [388, 113] width 57 height 14
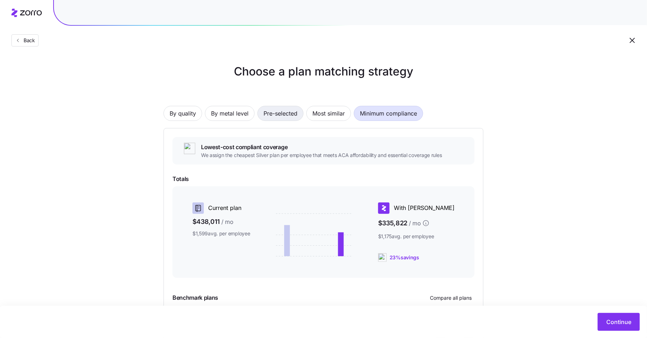
click at [275, 114] on span "Pre-selected" at bounding box center [281, 113] width 34 height 14
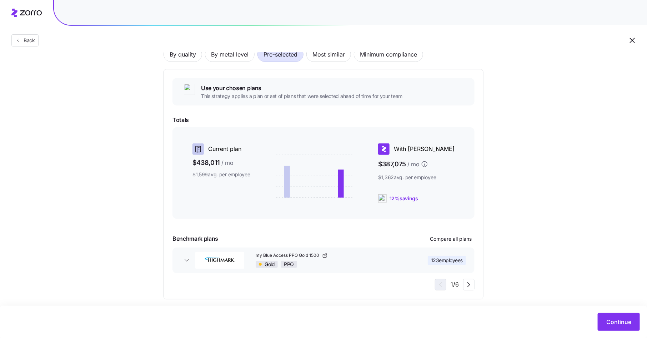
scroll to position [65, 0]
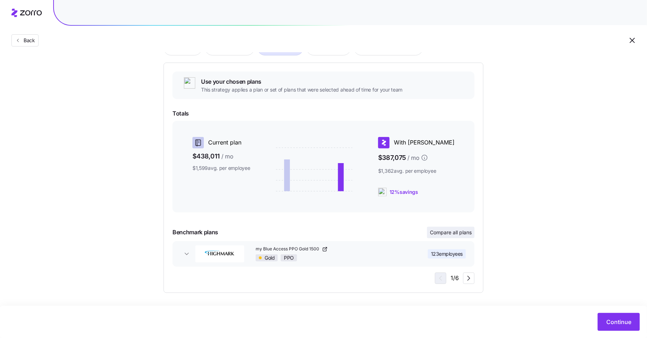
click at [455, 234] on span "Compare all plans" at bounding box center [451, 232] width 42 height 7
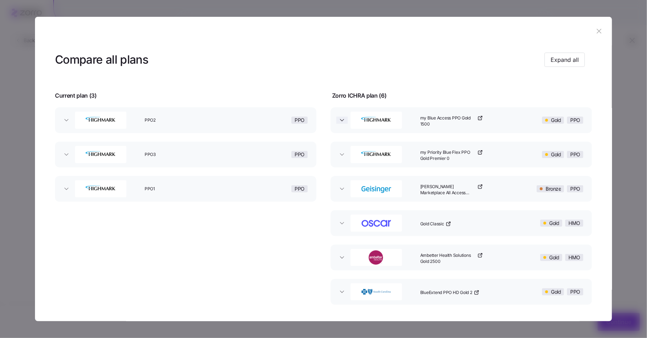
click at [341, 120] on icon "button" at bounding box center [342, 120] width 4 height 2
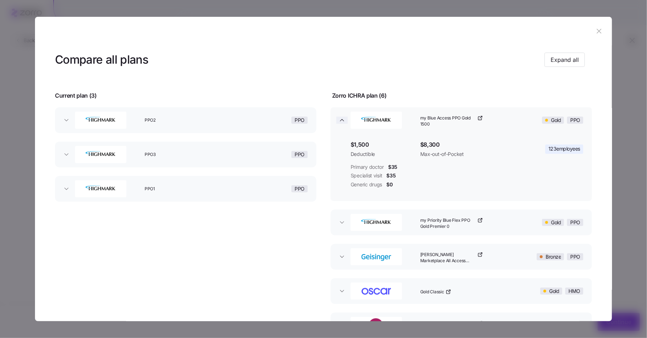
click at [341, 120] on icon "button" at bounding box center [342, 120] width 4 height 2
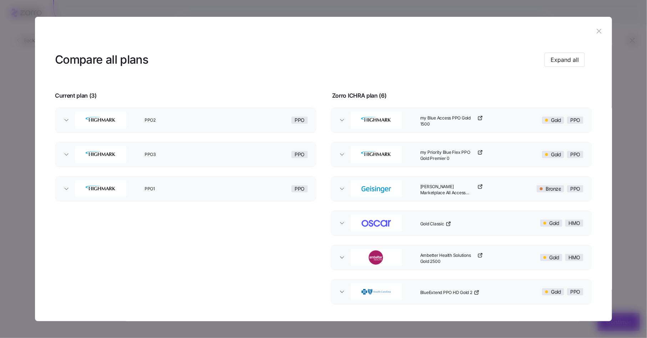
scroll to position [28, 0]
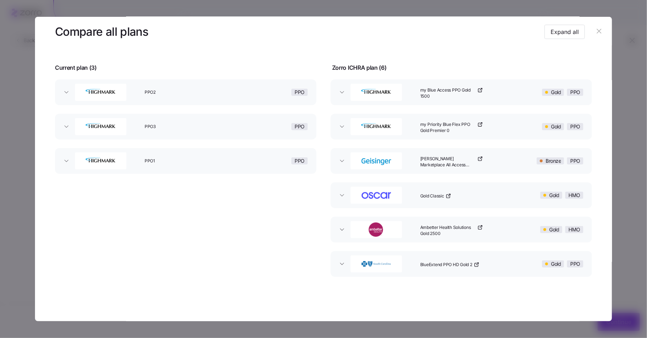
click at [597, 30] on icon "button" at bounding box center [599, 31] width 5 height 5
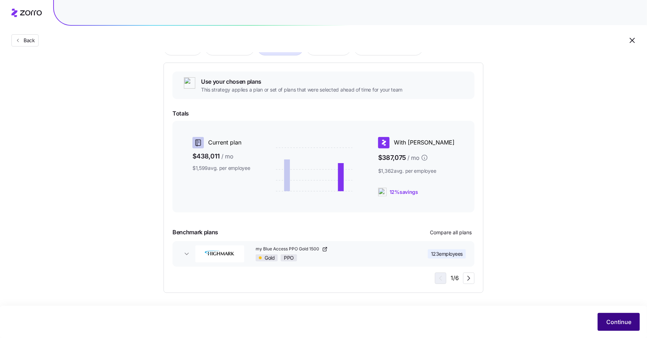
click at [612, 319] on span "Continue" at bounding box center [618, 321] width 25 height 9
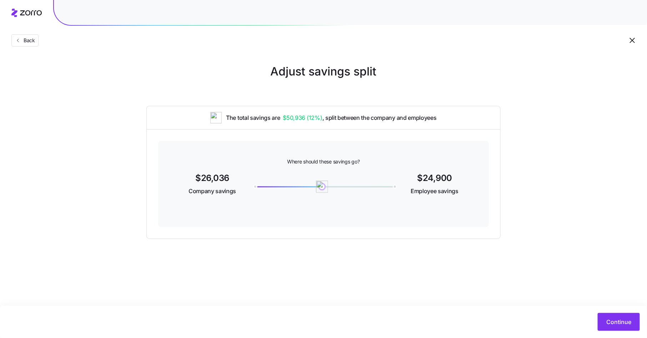
drag, startPoint x: 253, startPoint y: 186, endPoint x: 322, endPoint y: 186, distance: 69.3
click at [322, 186] on img at bounding box center [322, 186] width 12 height 12
click at [623, 321] on span "Continue" at bounding box center [618, 321] width 25 height 9
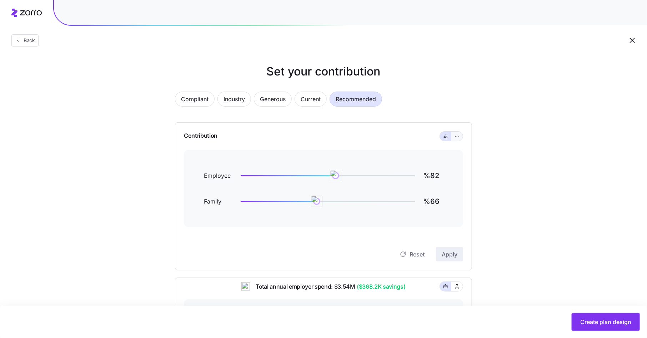
click at [458, 138] on icon "button" at bounding box center [457, 136] width 5 height 9
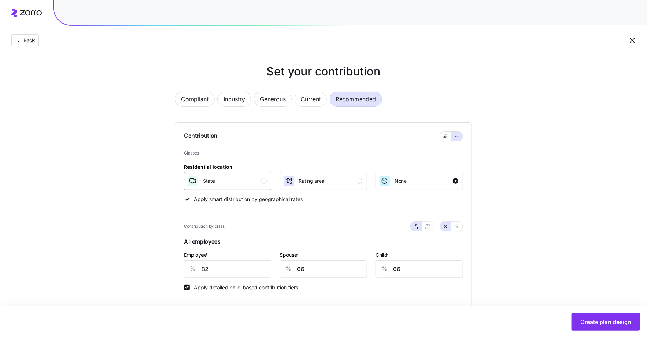
click at [252, 183] on div "State" at bounding box center [227, 180] width 80 height 11
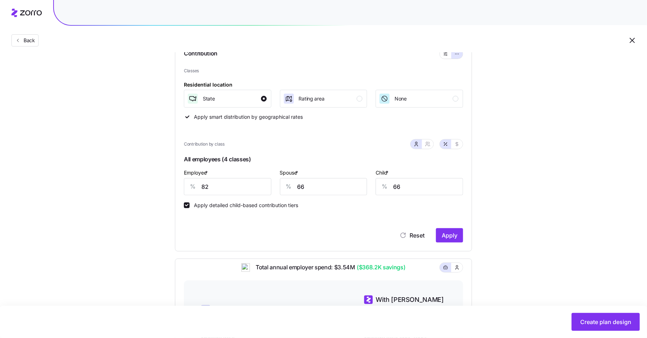
scroll to position [88, 0]
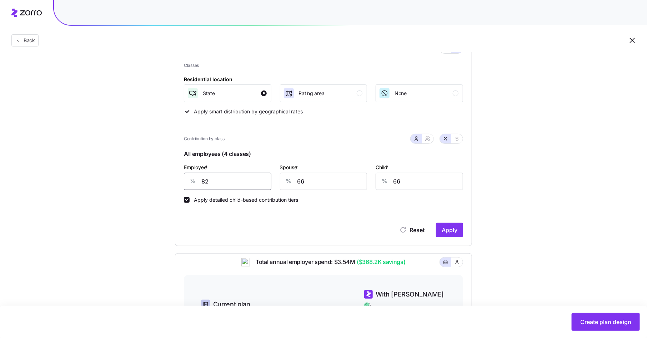
drag, startPoint x: 209, startPoint y: 181, endPoint x: 203, endPoint y: 181, distance: 6.1
click at [203, 181] on input "82" at bounding box center [228, 181] width 88 height 17
type input "80"
type input "60"
type input "70"
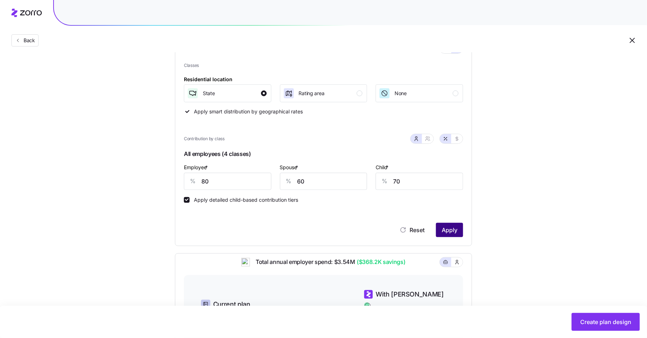
click at [446, 228] on span "Apply" at bounding box center [450, 229] width 16 height 9
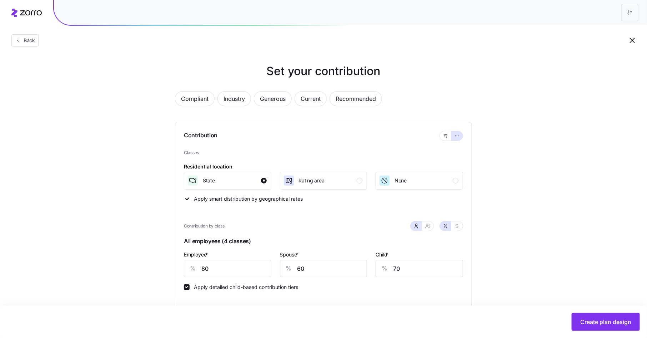
scroll to position [0, 0]
click at [200, 101] on span "Compliant" at bounding box center [195, 99] width 28 height 14
type input "74"
type input "0"
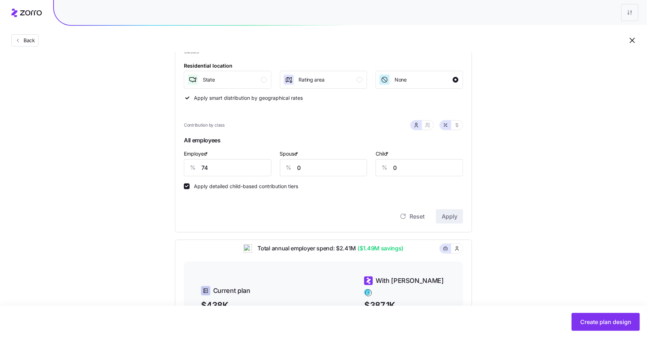
scroll to position [100, 0]
click at [258, 82] on div "State" at bounding box center [227, 80] width 80 height 11
click at [459, 213] on button "Apply" at bounding box center [449, 217] width 27 height 14
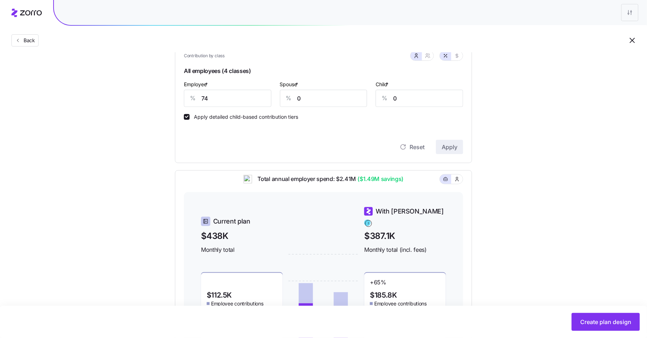
scroll to position [158, 0]
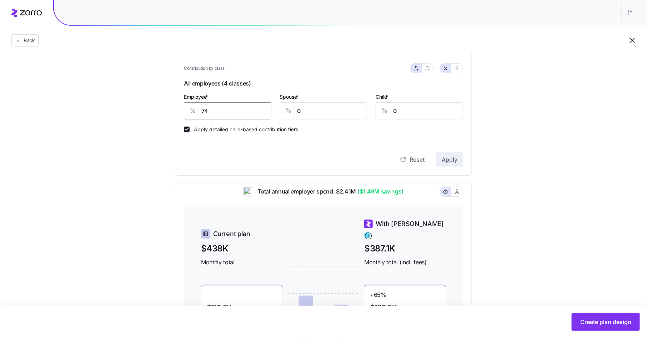
click at [221, 109] on input "74" at bounding box center [228, 110] width 88 height 17
type input "75"
click at [444, 156] on span "Apply" at bounding box center [450, 159] width 16 height 9
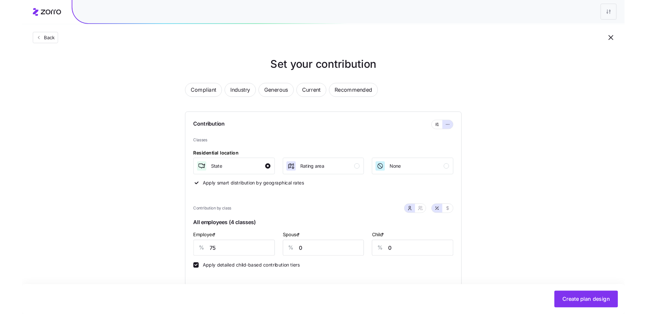
scroll to position [0, 0]
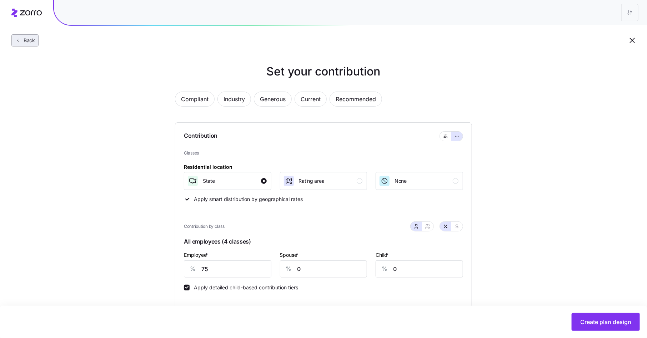
click at [34, 43] on span "Back" at bounding box center [28, 40] width 14 height 7
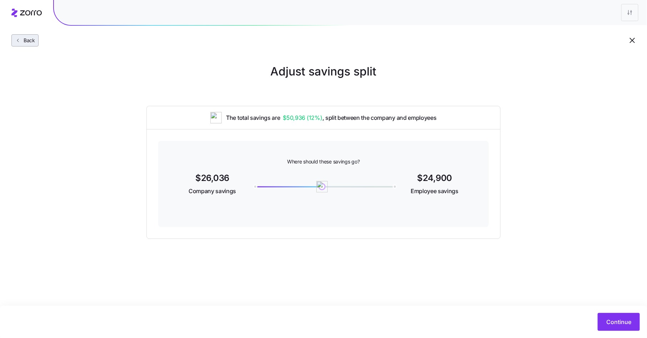
click at [29, 41] on span "Back" at bounding box center [28, 40] width 14 height 7
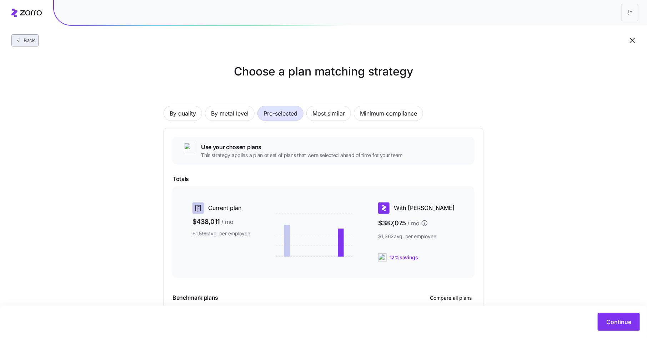
click at [26, 41] on span "Back" at bounding box center [28, 40] width 14 height 7
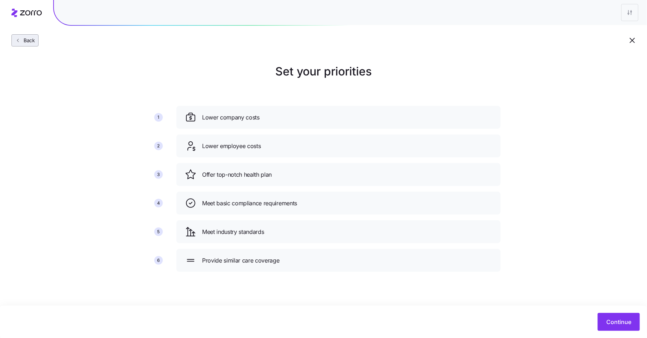
click at [26, 40] on span "Back" at bounding box center [28, 40] width 14 height 7
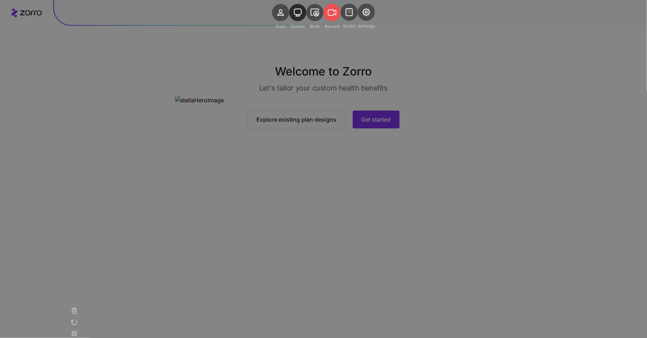
click at [334, 21] on rect at bounding box center [332, 12] width 17 height 17
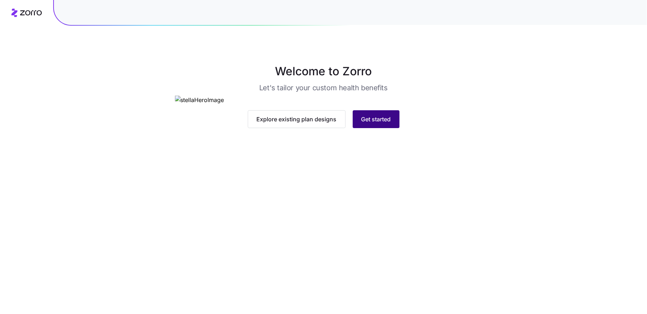
click at [385, 124] on span "Get started" at bounding box center [376, 119] width 30 height 9
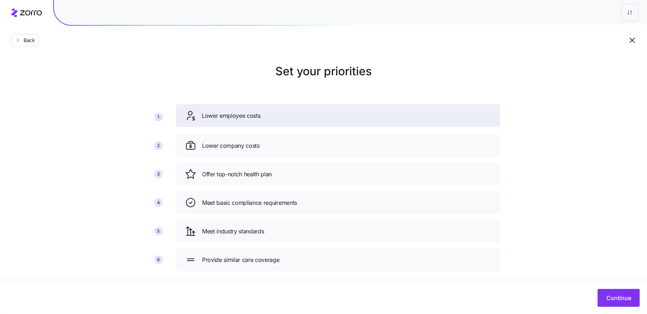
drag, startPoint x: 284, startPoint y: 148, endPoint x: 284, endPoint y: 118, distance: 30.4
click at [284, 118] on div "Lower employee costs" at bounding box center [338, 115] width 307 height 11
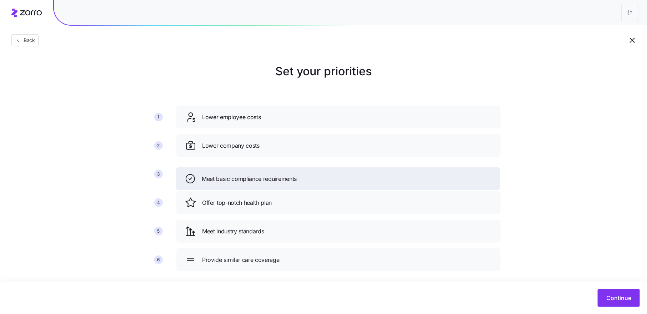
drag, startPoint x: 280, startPoint y: 203, endPoint x: 279, endPoint y: 179, distance: 23.9
click at [279, 179] on span "Meet basic compliance requirements" at bounding box center [249, 179] width 95 height 9
drag, startPoint x: 295, startPoint y: 200, endPoint x: 295, endPoint y: 172, distance: 28.2
click at [295, 172] on div "Offer top-notch health plan" at bounding box center [339, 174] width 307 height 11
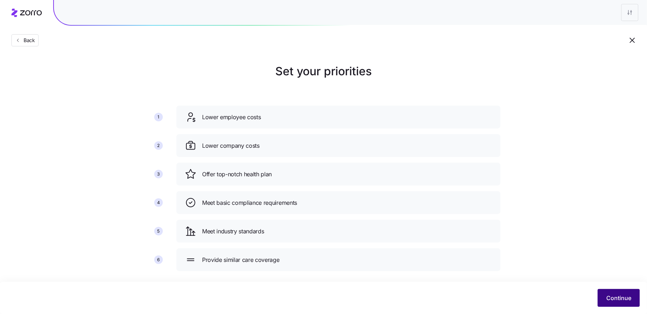
click at [614, 296] on span "Continue" at bounding box center [618, 298] width 25 height 9
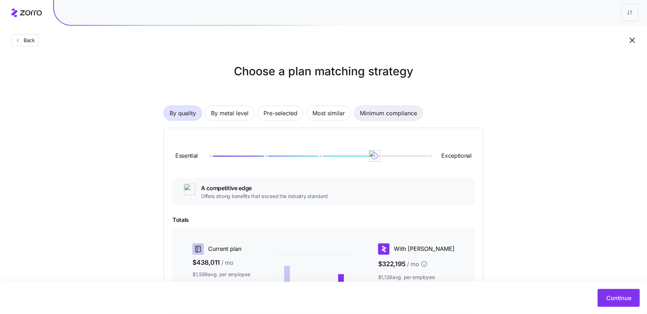
click at [414, 113] on span "Minimum compliance" at bounding box center [388, 113] width 57 height 14
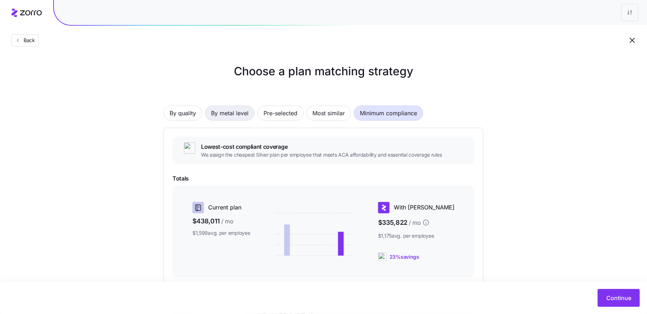
click at [226, 115] on span "By metal level" at bounding box center [230, 113] width 38 height 14
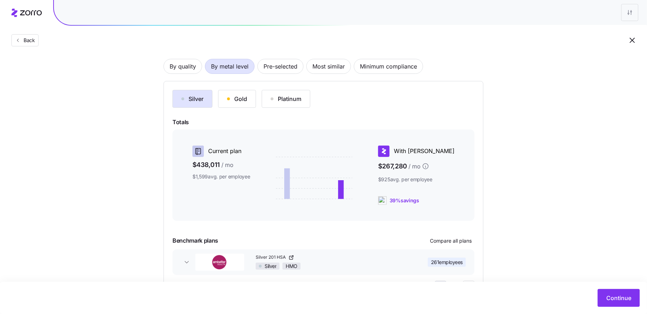
scroll to position [45, 0]
click at [239, 101] on div "Gold" at bounding box center [237, 100] width 20 height 9
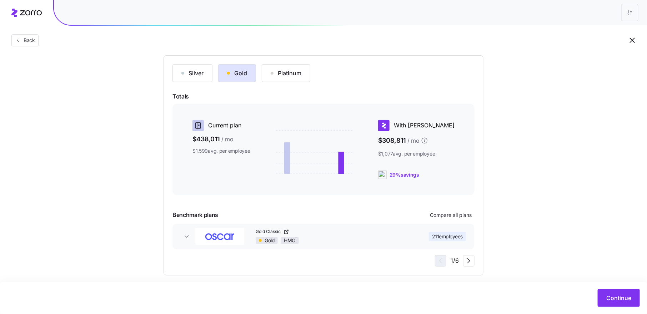
scroll to position [79, 0]
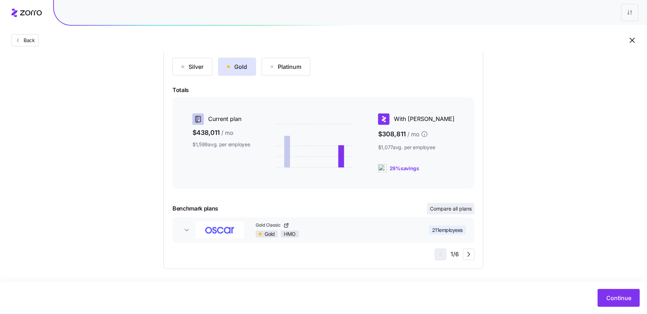
click at [451, 213] on button "Compare all plans" at bounding box center [451, 208] width 48 height 11
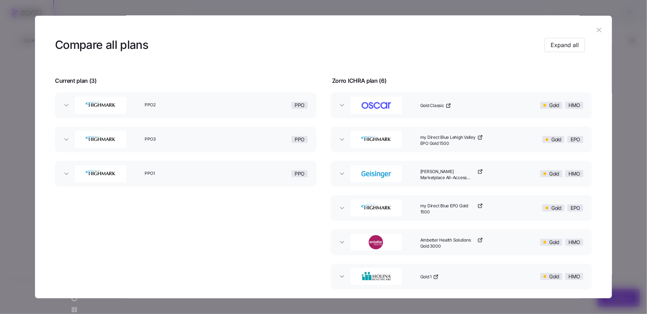
scroll to position [16, 0]
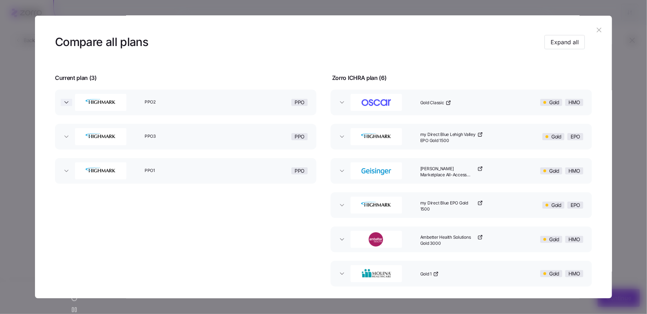
click at [68, 102] on icon "button" at bounding box center [66, 102] width 7 height 7
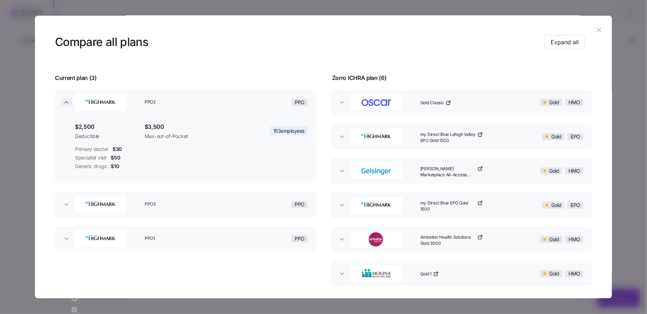
click at [68, 102] on icon "button" at bounding box center [66, 102] width 7 height 7
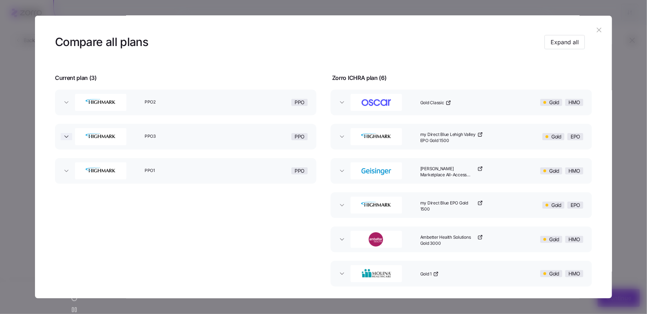
click at [68, 133] on icon "button" at bounding box center [66, 136] width 7 height 7
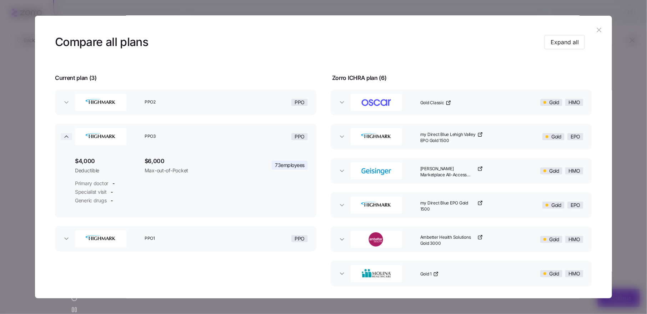
click at [70, 135] on span "button" at bounding box center [66, 136] width 11 height 7
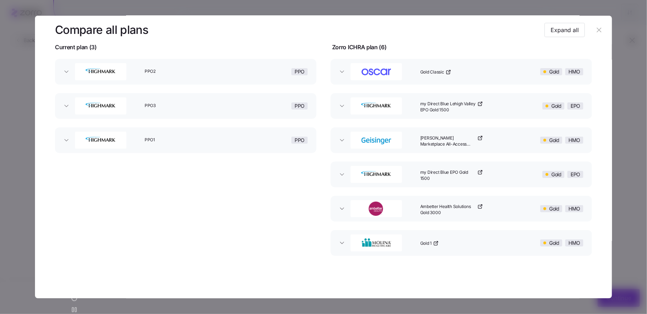
scroll to position [49, 0]
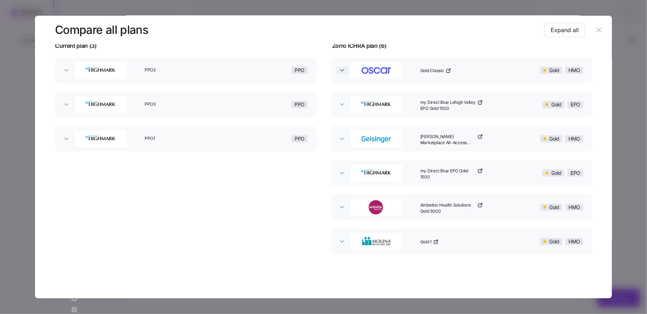
click at [343, 73] on icon "button" at bounding box center [342, 70] width 7 height 7
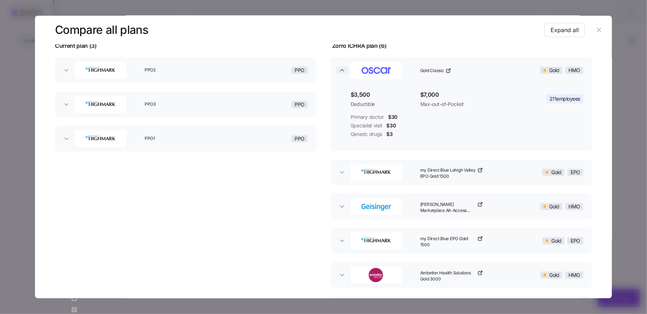
click at [341, 71] on icon "button" at bounding box center [342, 70] width 7 height 7
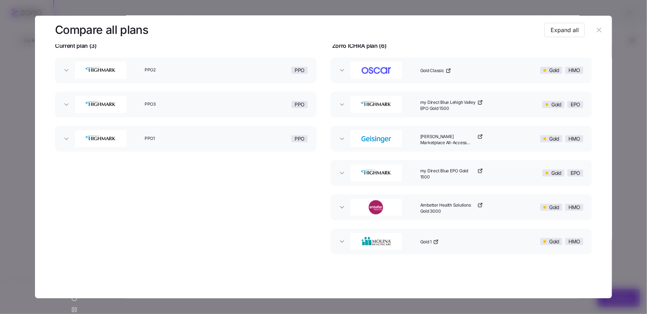
click at [595, 28] on icon "button" at bounding box center [599, 30] width 8 height 8
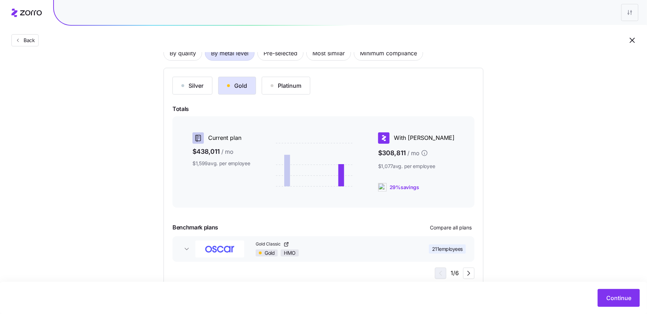
scroll to position [36, 0]
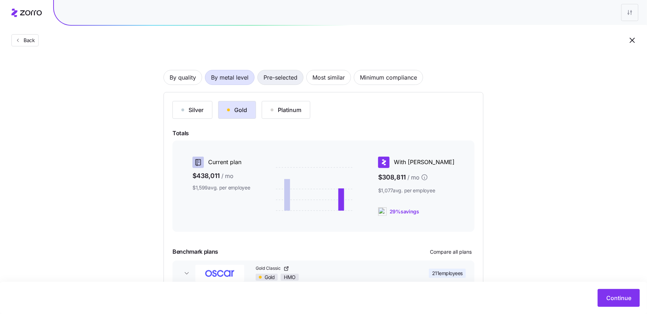
click at [287, 80] on span "Pre-selected" at bounding box center [281, 77] width 34 height 14
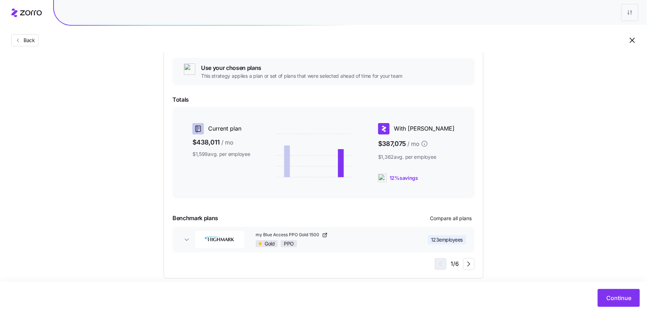
scroll to position [89, 0]
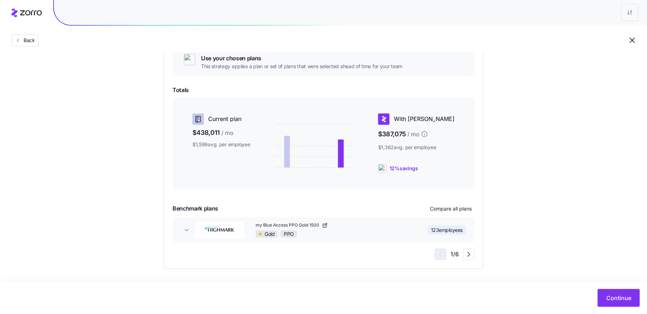
click at [455, 227] on span "123 employees" at bounding box center [447, 230] width 32 height 7
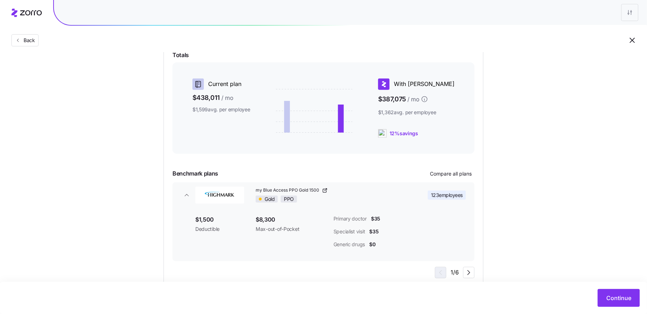
scroll to position [142, 0]
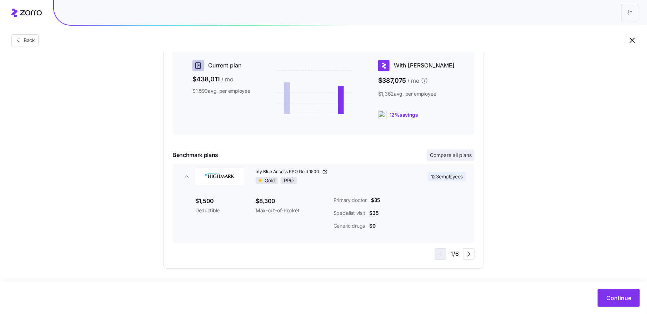
click at [456, 151] on button "Compare all plans" at bounding box center [451, 155] width 48 height 11
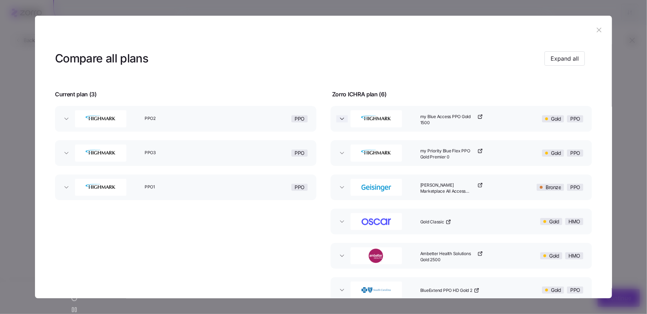
click at [339, 121] on icon "button" at bounding box center [342, 118] width 7 height 7
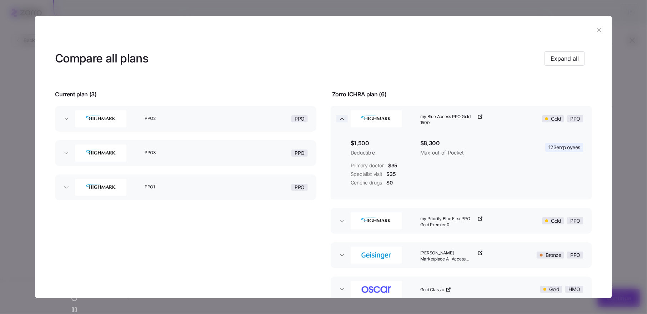
click at [339, 120] on icon "button" at bounding box center [342, 118] width 7 height 7
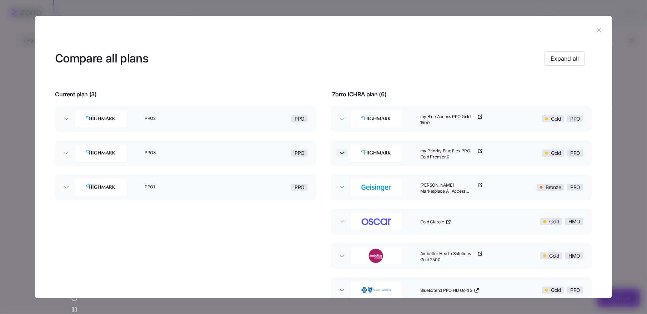
click at [341, 152] on icon "button" at bounding box center [342, 153] width 4 height 2
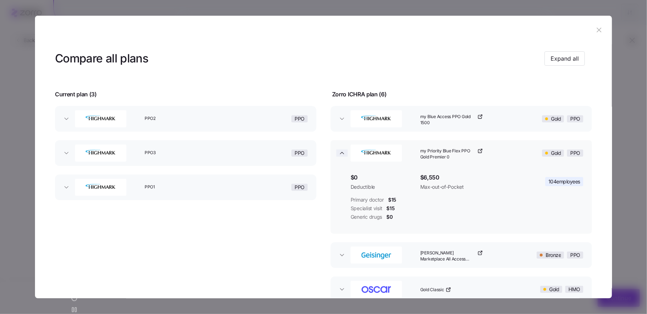
click at [341, 152] on icon "button" at bounding box center [342, 153] width 7 height 7
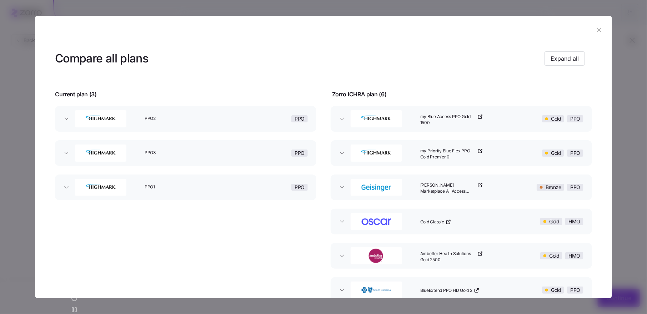
click at [595, 31] on icon "button" at bounding box center [599, 30] width 8 height 8
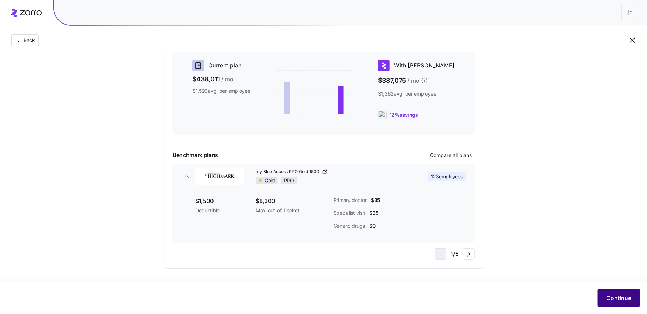
click at [609, 296] on span "Continue" at bounding box center [618, 298] width 25 height 9
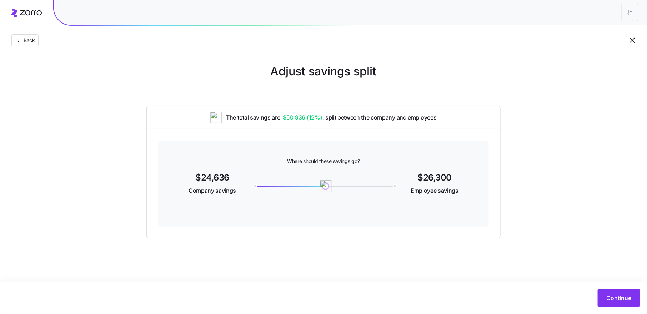
drag, startPoint x: 393, startPoint y: 186, endPoint x: 326, endPoint y: 189, distance: 67.2
click at [326, 189] on img at bounding box center [326, 186] width 12 height 12
click at [617, 294] on span "Continue" at bounding box center [618, 298] width 25 height 9
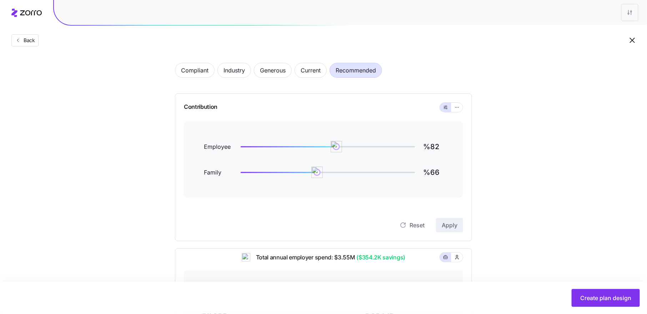
scroll to position [24, 0]
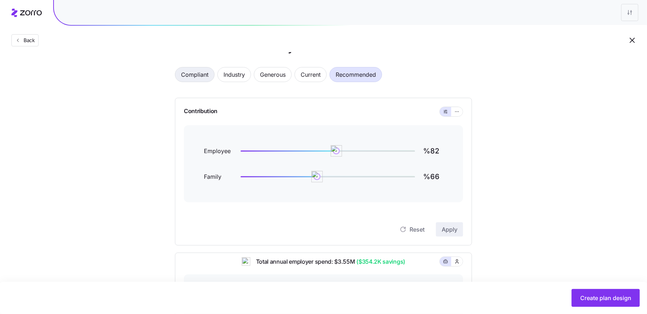
click at [195, 73] on span "Compliant" at bounding box center [195, 75] width 28 height 14
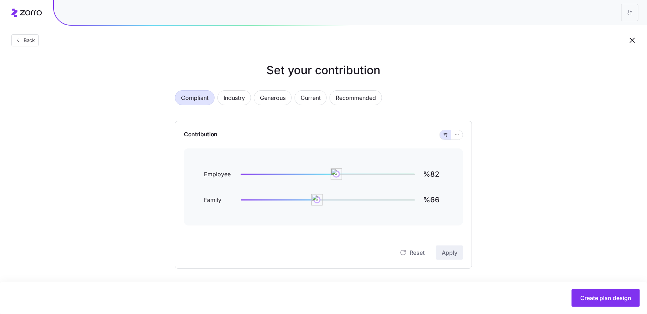
type input "%74"
type input "%0"
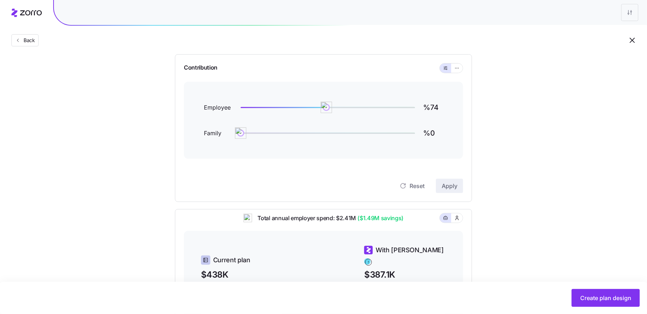
scroll to position [29, 0]
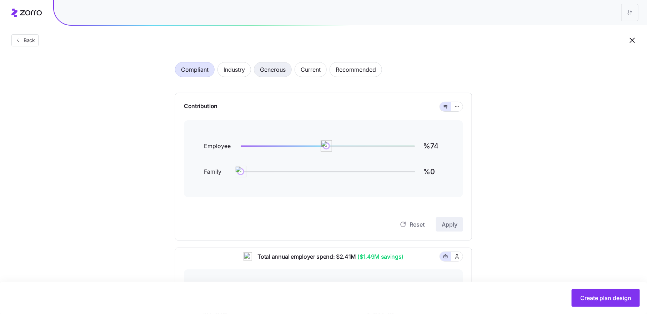
click at [284, 73] on span "Generous" at bounding box center [273, 70] width 26 height 14
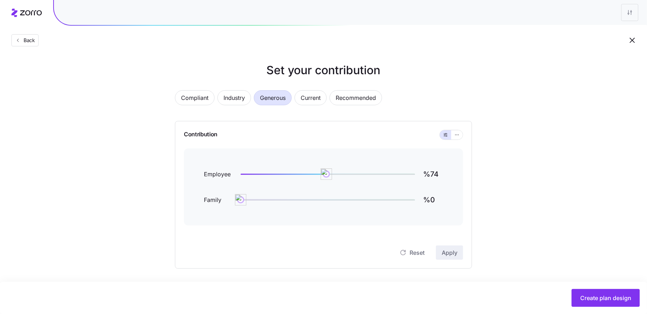
type input "%92"
type input "%62"
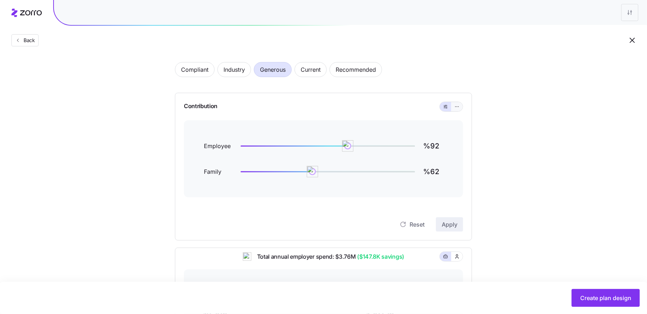
click at [459, 108] on icon "button" at bounding box center [457, 107] width 5 height 9
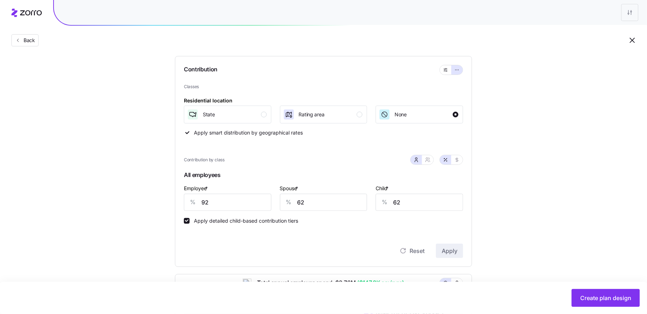
scroll to position [64, 0]
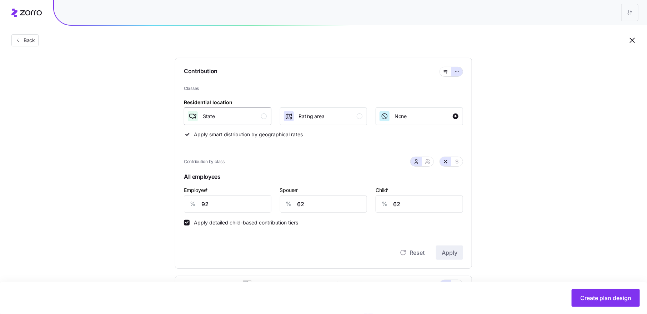
click at [263, 117] on div "button" at bounding box center [264, 117] width 6 height 6
drag, startPoint x: 213, startPoint y: 206, endPoint x: 196, endPoint y: 206, distance: 16.8
click at [196, 206] on div "% 92" at bounding box center [228, 204] width 88 height 17
type input "80"
type input "60"
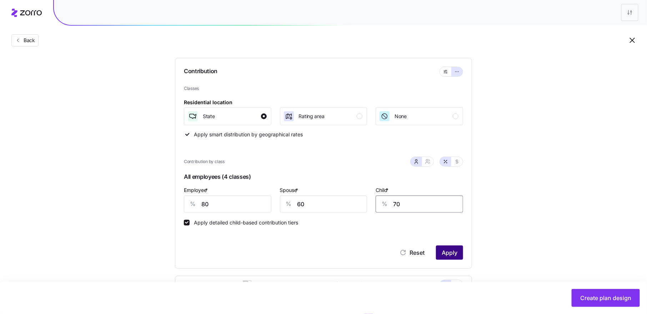
type input "70"
click at [453, 251] on span "Apply" at bounding box center [450, 253] width 16 height 9
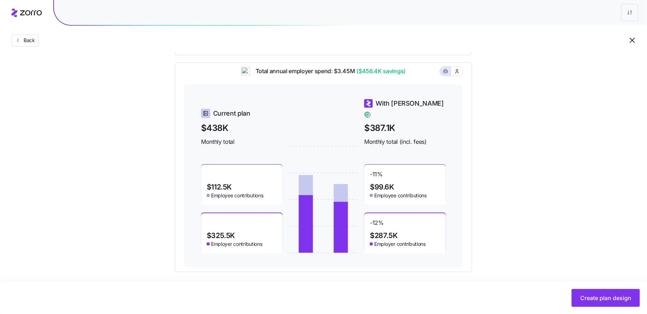
scroll to position [281, 0]
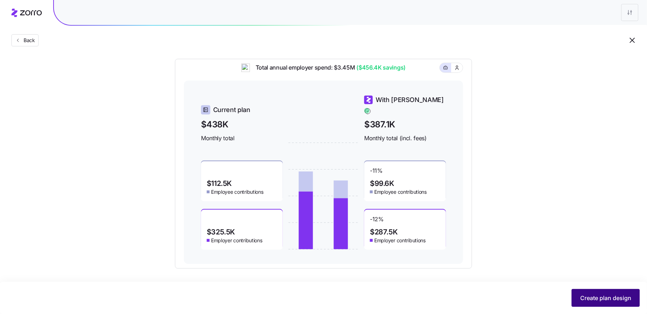
click at [603, 298] on span "Create plan design" at bounding box center [605, 298] width 51 height 9
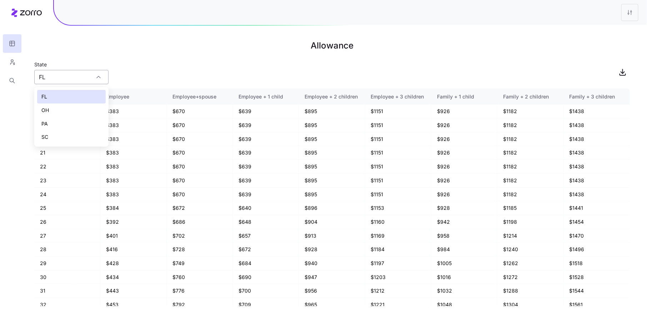
click at [97, 78] on div "FL" at bounding box center [71, 77] width 74 height 14
click at [89, 110] on div "OH" at bounding box center [71, 111] width 69 height 14
click at [101, 78] on input "OH" at bounding box center [71, 77] width 74 height 14
click at [84, 122] on div "PA" at bounding box center [71, 124] width 69 height 14
type input "PA"
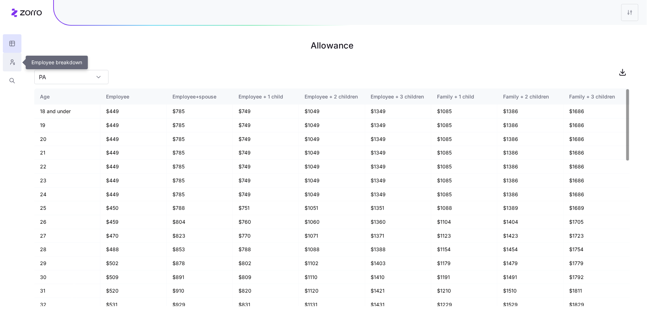
click at [13, 62] on icon "button" at bounding box center [12, 62] width 6 height 7
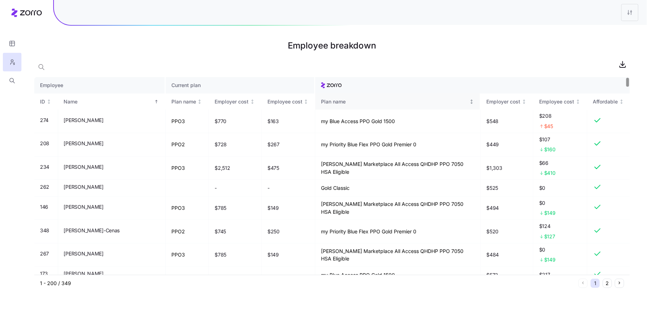
click at [321, 100] on div "Plan name" at bounding box center [394, 102] width 147 height 8
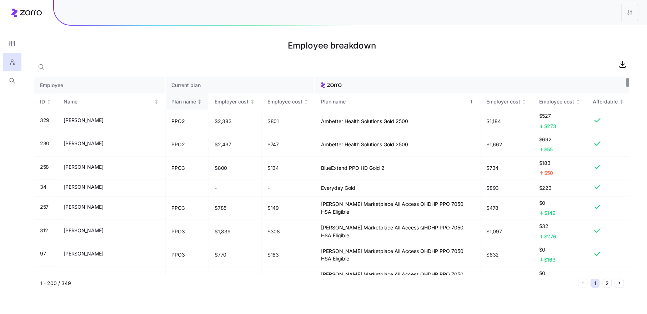
click at [171, 103] on div "Plan name" at bounding box center [183, 102] width 25 height 8
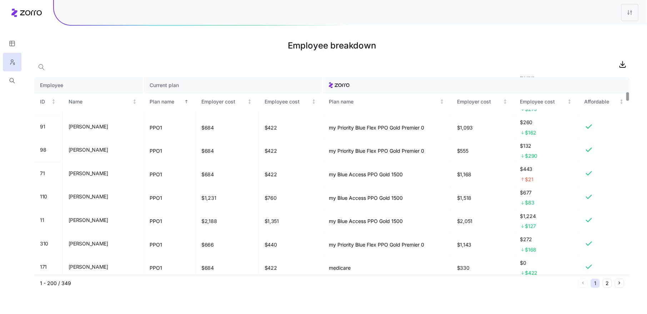
scroll to position [346, 0]
click at [11, 80] on icon "button" at bounding box center [12, 80] width 6 height 7
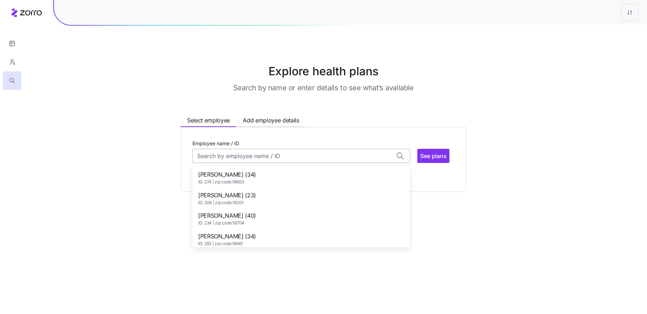
click at [211, 156] on input "Employee name / ID" at bounding box center [302, 156] width 218 height 14
click at [230, 172] on span "Charles Davis Jr. (59)" at bounding box center [227, 174] width 58 height 9
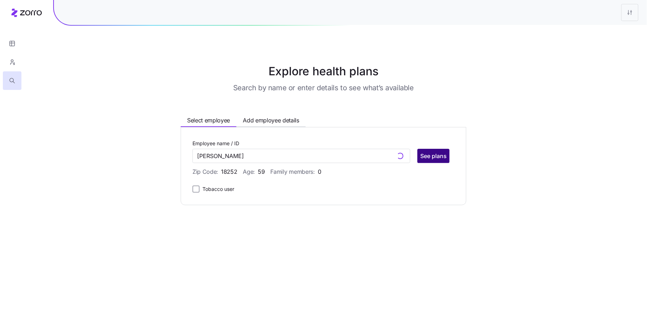
click at [440, 155] on span "See plans" at bounding box center [433, 156] width 26 height 9
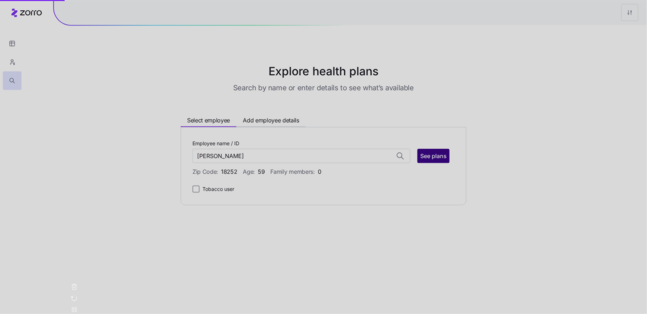
type input "Charles Davis Jr. (ID: 71)"
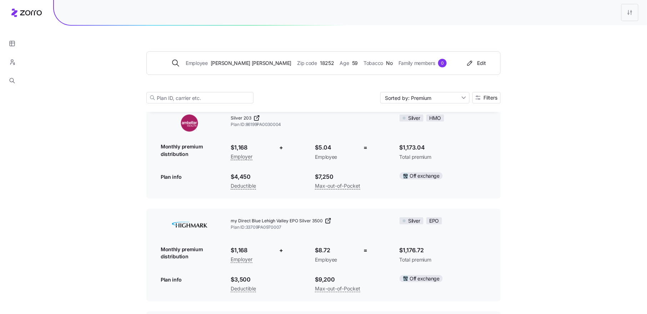
scroll to position [1497, 0]
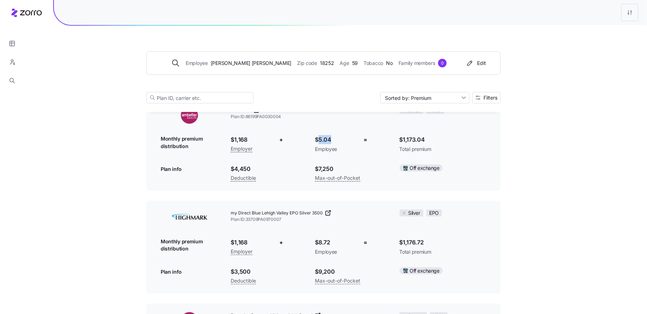
drag, startPoint x: 319, startPoint y: 142, endPoint x: 334, endPoint y: 143, distance: 14.7
click at [334, 143] on span "$5.04" at bounding box center [334, 139] width 38 height 9
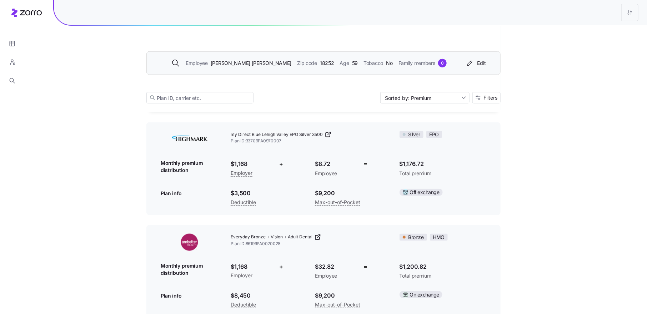
scroll to position [1576, 0]
click at [485, 93] on button "Filters" at bounding box center [487, 97] width 28 height 11
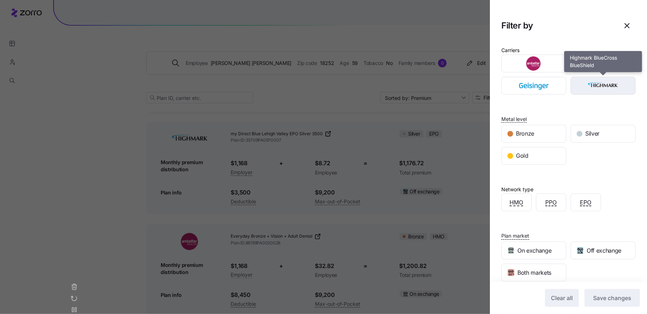
click at [589, 82] on img "button" at bounding box center [603, 86] width 53 height 14
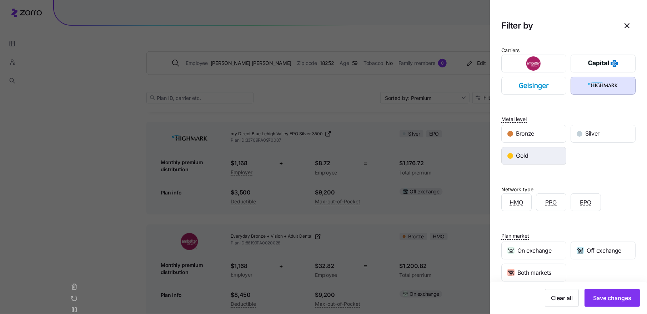
click at [543, 153] on div "Gold" at bounding box center [534, 156] width 64 height 17
click at [617, 296] on span "Save changes" at bounding box center [612, 298] width 38 height 9
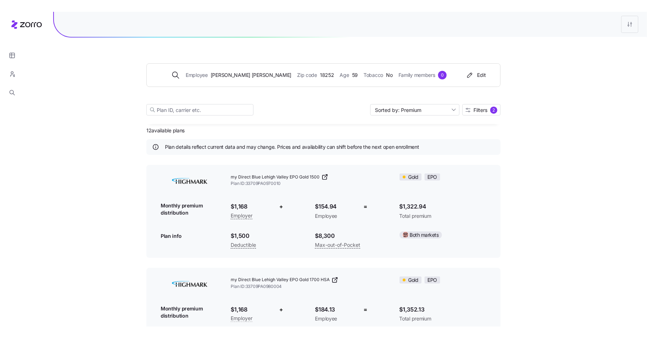
scroll to position [0, 0]
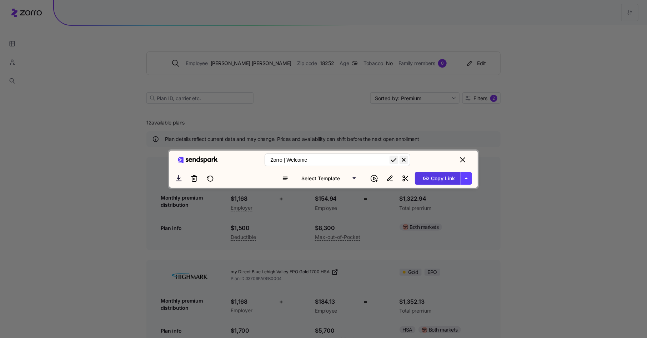
click at [441, 184] on span "Copy Link" at bounding box center [438, 178] width 35 height 11
click at [437, 184] on span "Copy Link" at bounding box center [438, 178] width 35 height 11
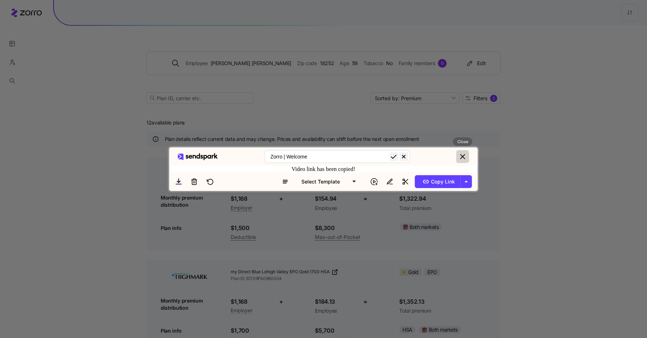
click at [465, 150] on button "close" at bounding box center [462, 156] width 13 height 13
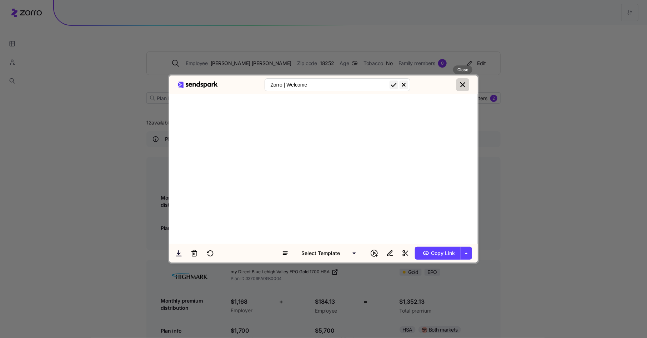
click at [464, 83] on icon "close" at bounding box center [463, 85] width 4 height 4
